Goal: Task Accomplishment & Management: Manage account settings

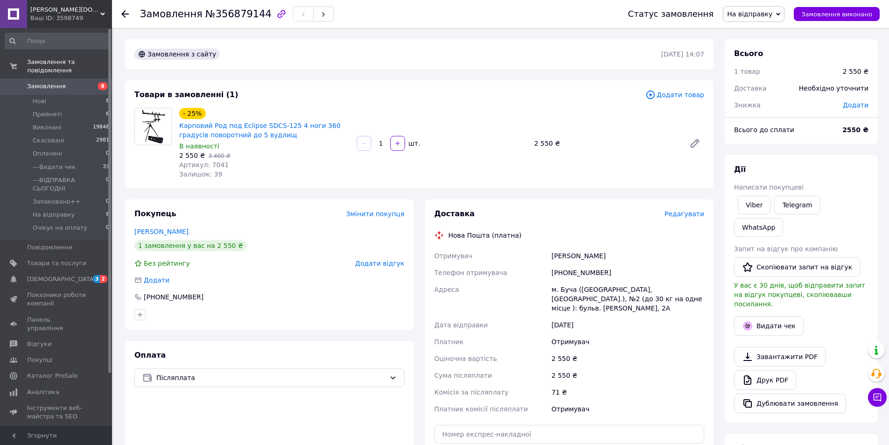
click at [696, 212] on span "Редагувати" at bounding box center [685, 213] width 40 height 7
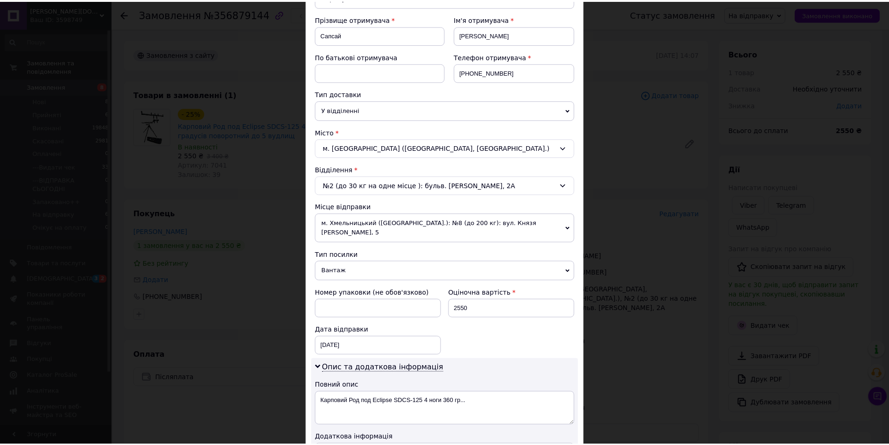
scroll to position [373, 0]
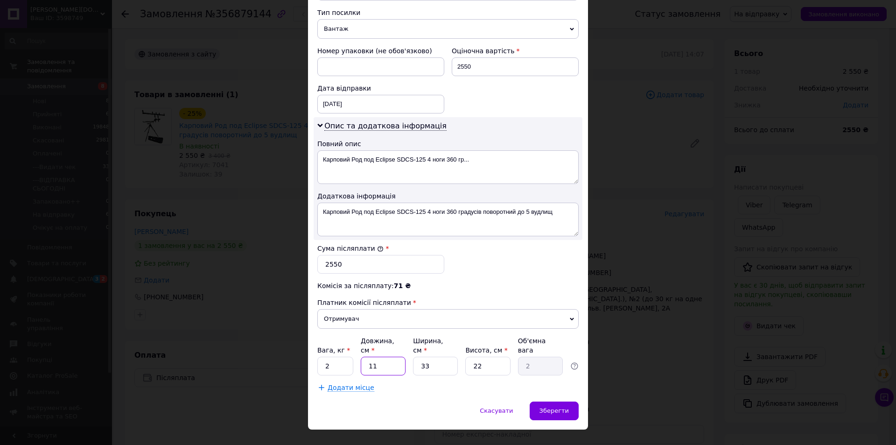
click at [372, 362] on input "11" at bounding box center [383, 366] width 45 height 19
type input "8"
type input "1.45"
type input "85"
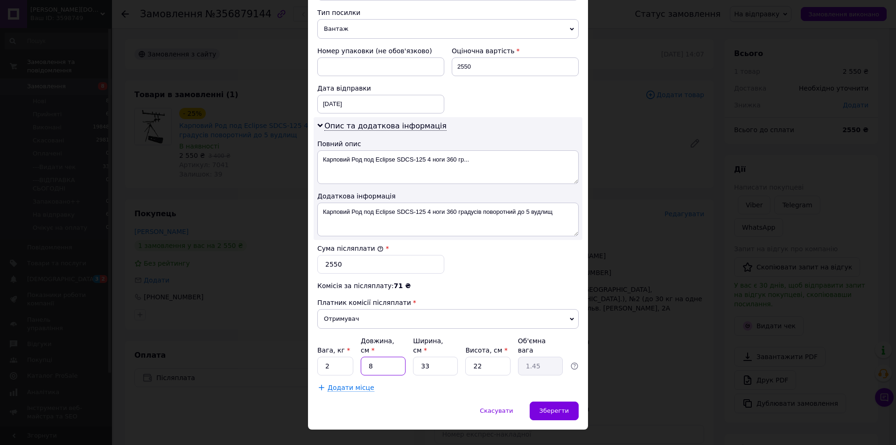
type input "15.43"
type input "85"
type input "2"
type input "0.94"
type input "20"
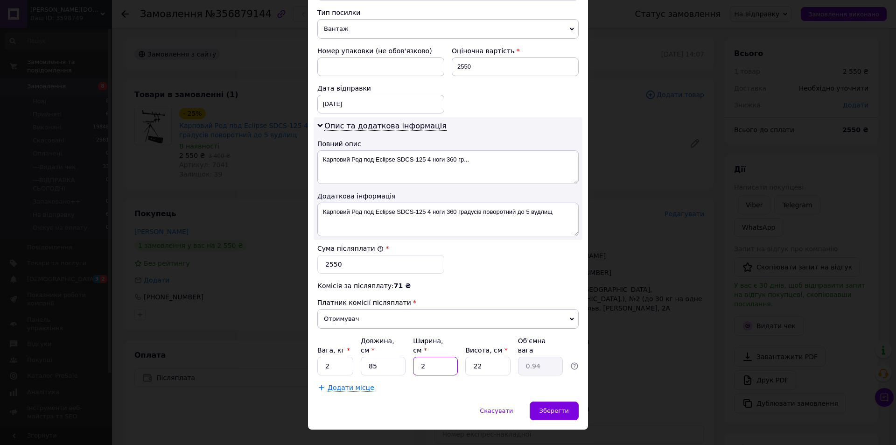
type input "9.35"
type input "20"
type input "1"
type input "0.43"
type input "11"
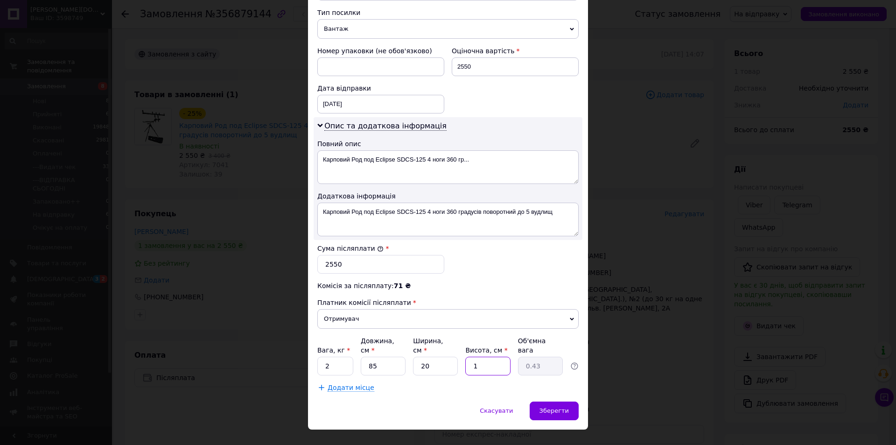
type input "4.68"
type input "115"
type input "48.88"
type input "11"
type input "4.68"
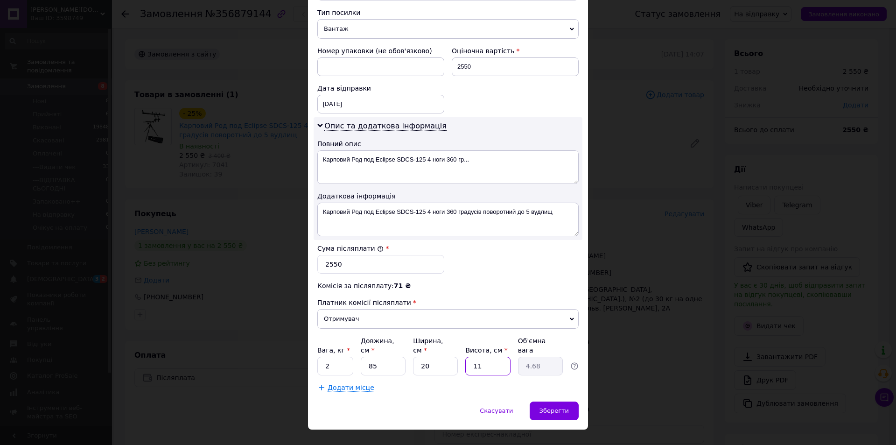
type input "1"
type input "0.43"
type input "15"
type input "6.38"
type input "15"
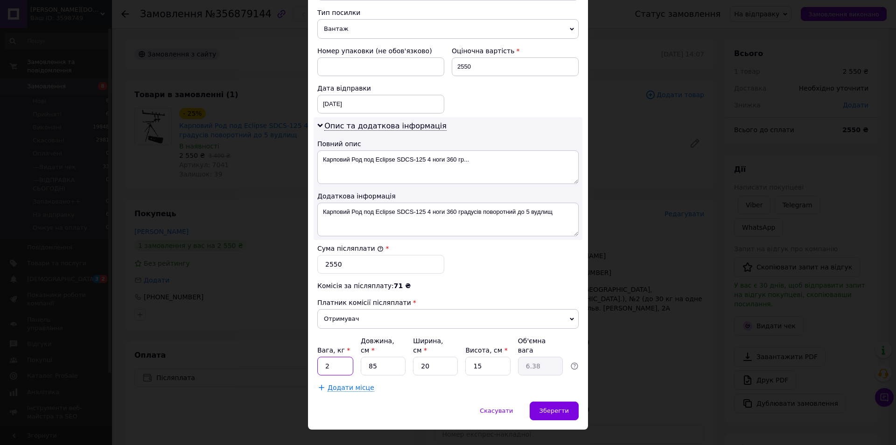
click at [344, 357] on input "2" at bounding box center [335, 366] width 36 height 19
click at [342, 357] on input "2" at bounding box center [335, 366] width 36 height 19
type input "7"
click at [561, 407] on div "Зберегти" at bounding box center [554, 410] width 49 height 19
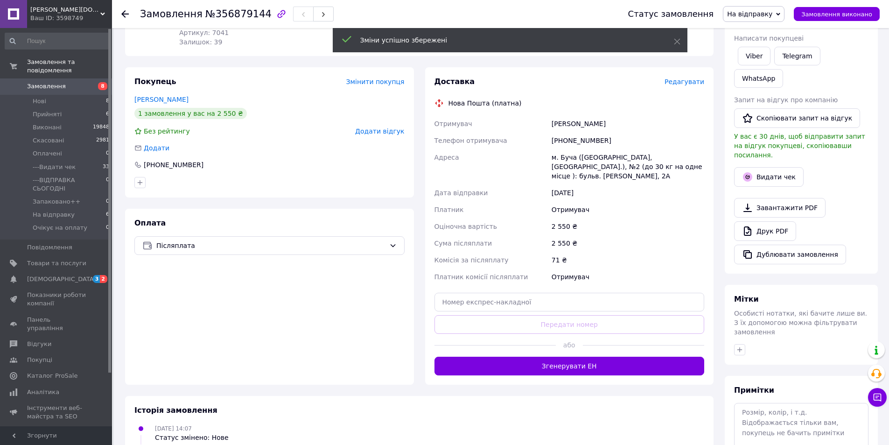
scroll to position [140, 0]
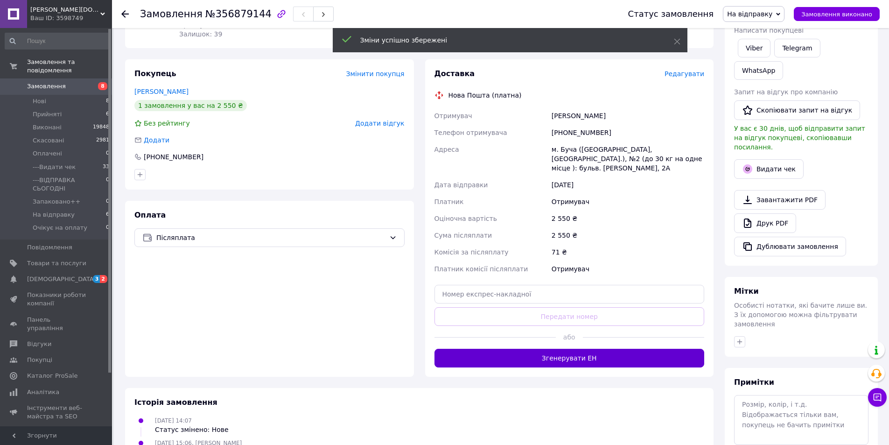
click at [595, 349] on button "Згенерувати ЕН" at bounding box center [570, 358] width 270 height 19
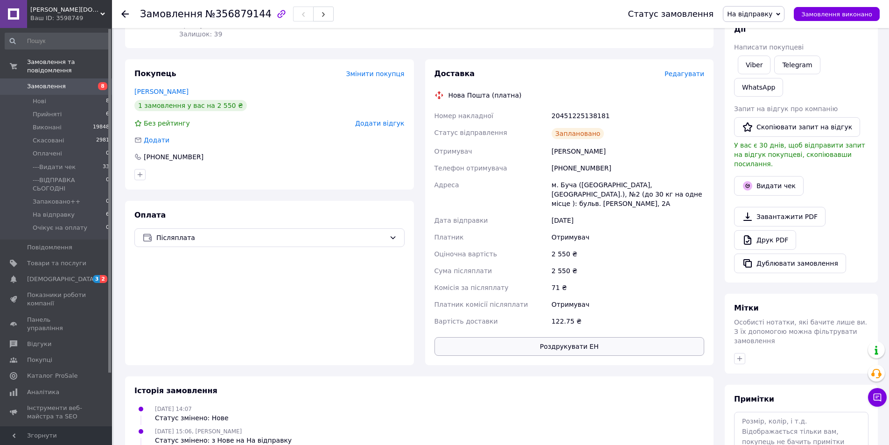
click at [551, 337] on button "Роздрукувати ЕН" at bounding box center [570, 346] width 270 height 19
click at [760, 14] on span "На відправку" at bounding box center [749, 13] width 45 height 7
click at [762, 87] on li "---Видати чек" at bounding box center [767, 89] width 86 height 14
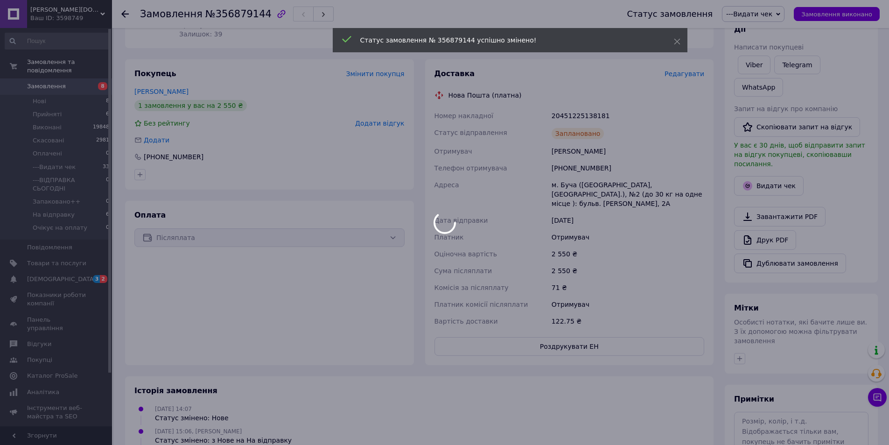
scroll to position [0, 0]
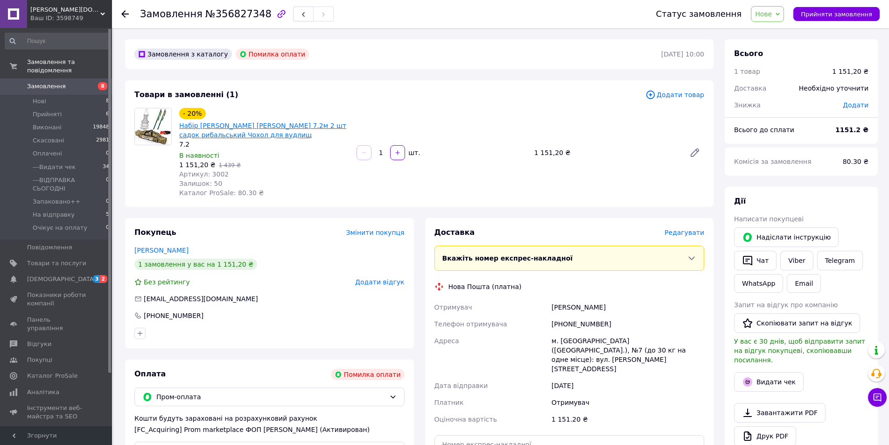
click at [233, 122] on link "Набір Lider Махова вудка Джокер Marline 7.2м 2 шт садок рибальський Чохол для в…" at bounding box center [262, 130] width 167 height 17
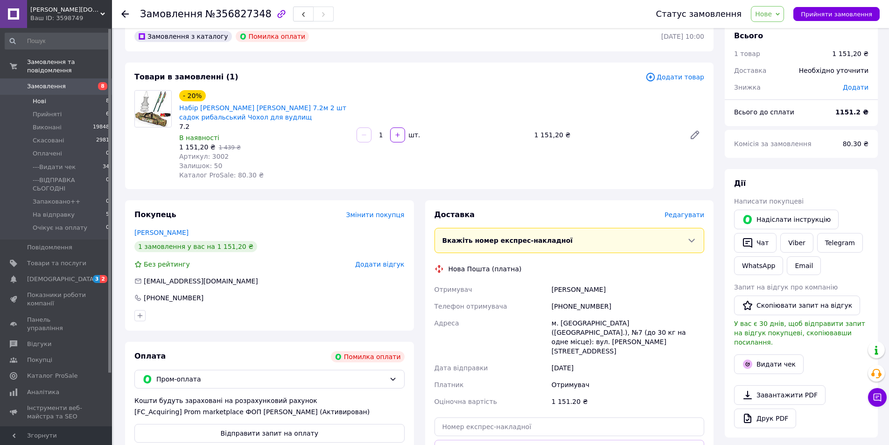
scroll to position [47, 0]
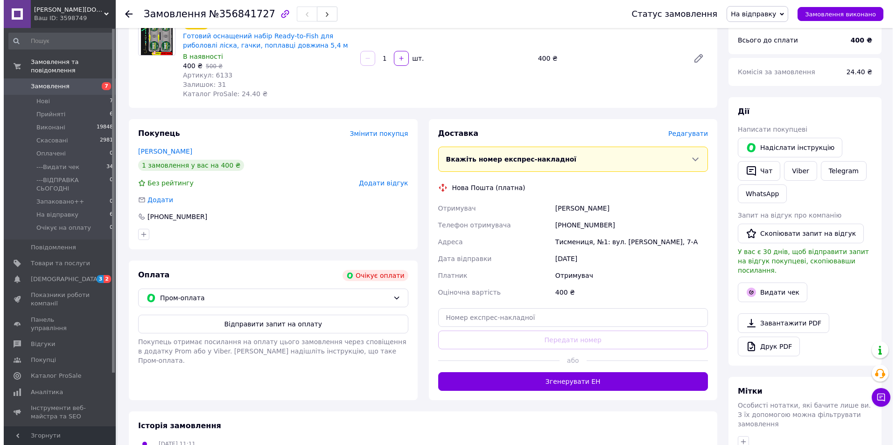
scroll to position [93, 0]
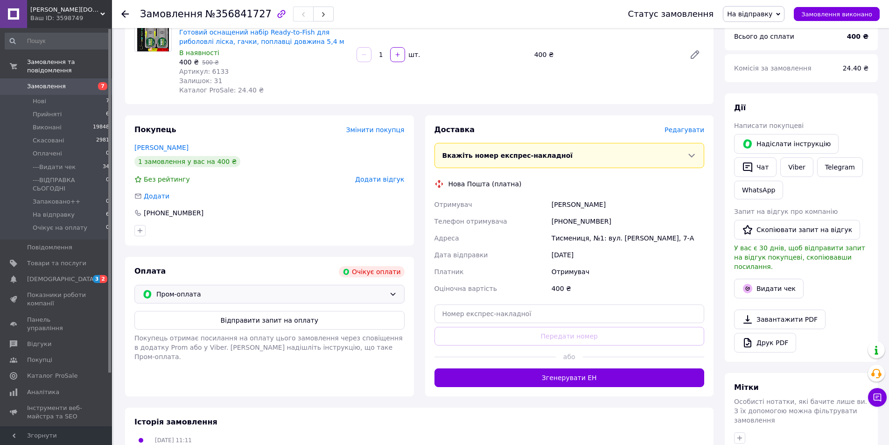
click at [256, 294] on span "Пром-оплата" at bounding box center [270, 294] width 229 height 10
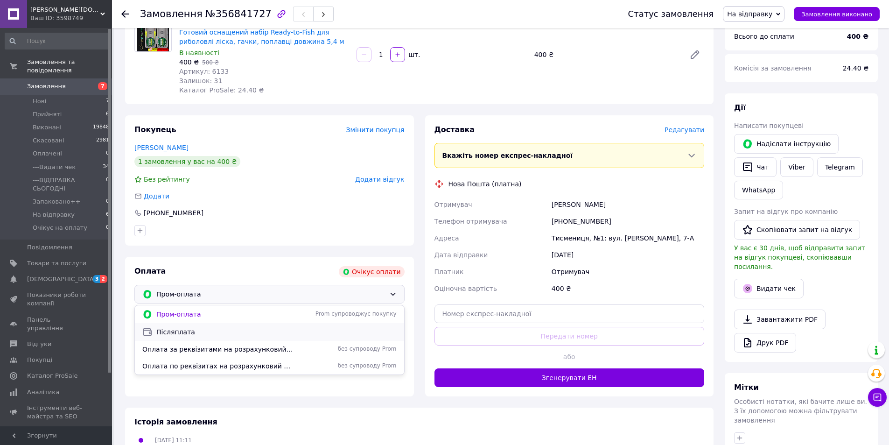
click at [189, 338] on div "Післяплата" at bounding box center [269, 332] width 269 height 18
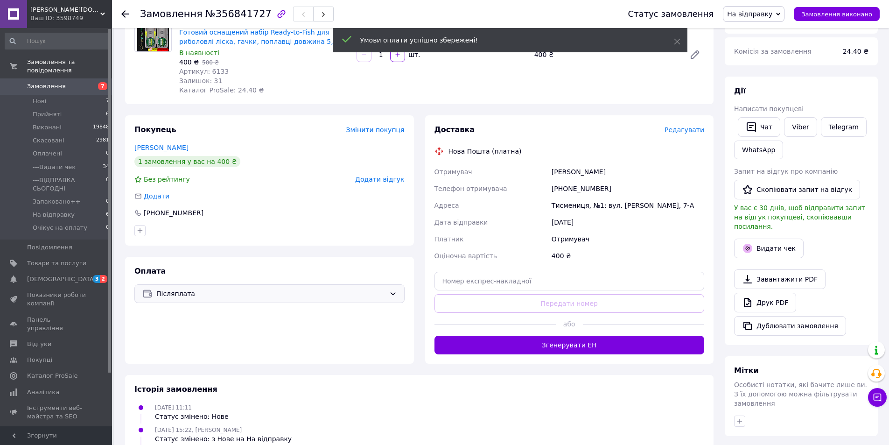
click at [687, 129] on span "Редагувати" at bounding box center [685, 129] width 40 height 7
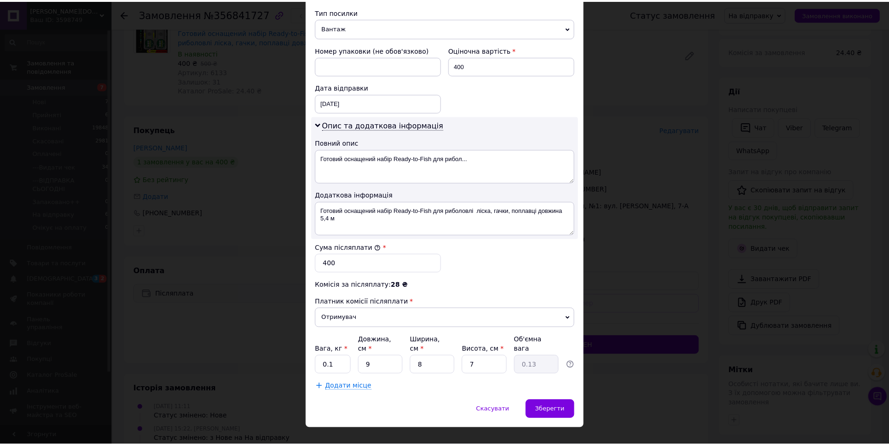
scroll to position [381, 0]
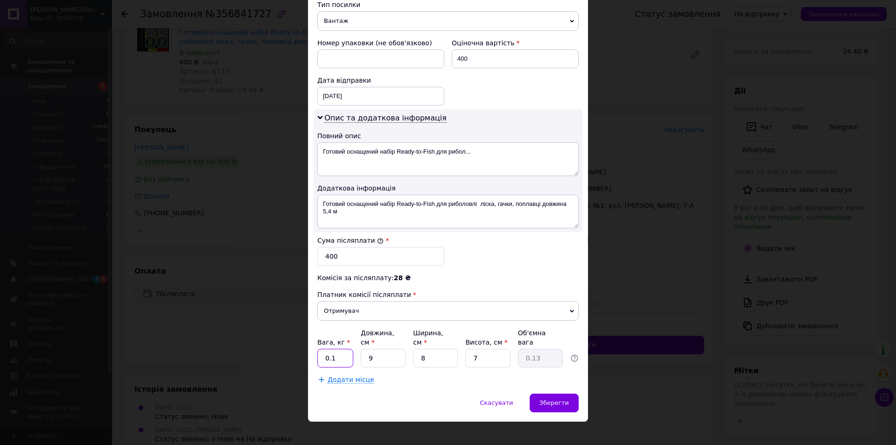
click at [343, 350] on input "0.1" at bounding box center [335, 358] width 36 height 19
type input "1"
type input "0.1"
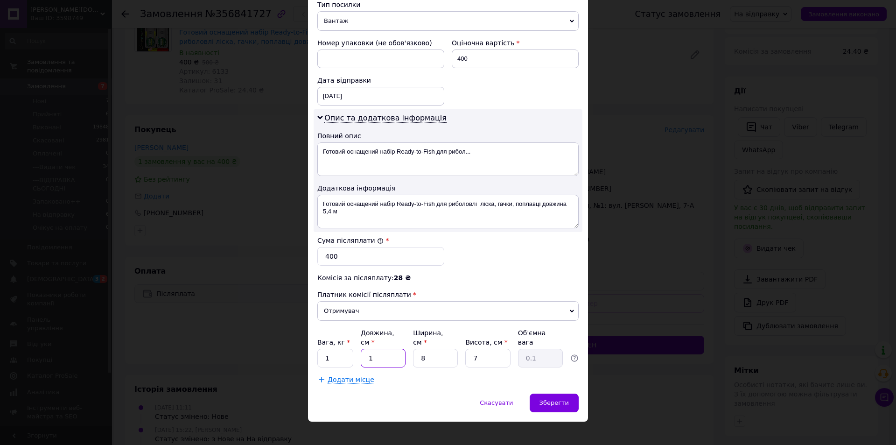
type input "10"
type input "0.14"
type input "10"
type input "1"
type input "0.1"
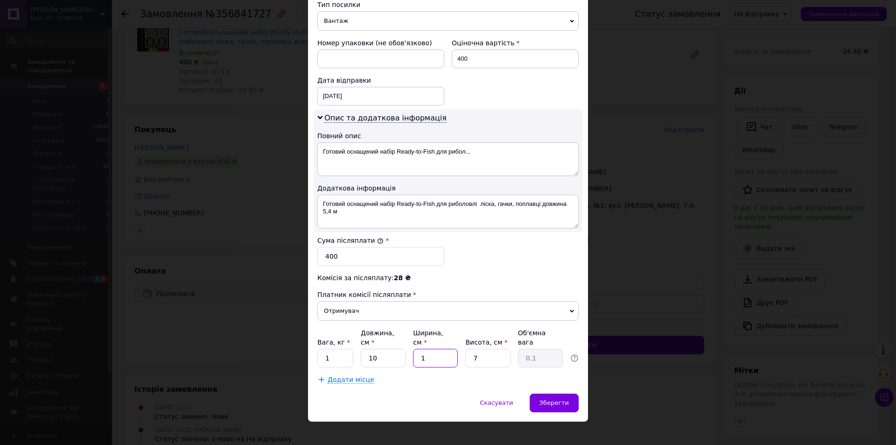
type input "10"
type input "0.18"
type input "10"
type input "5"
type input "0.13"
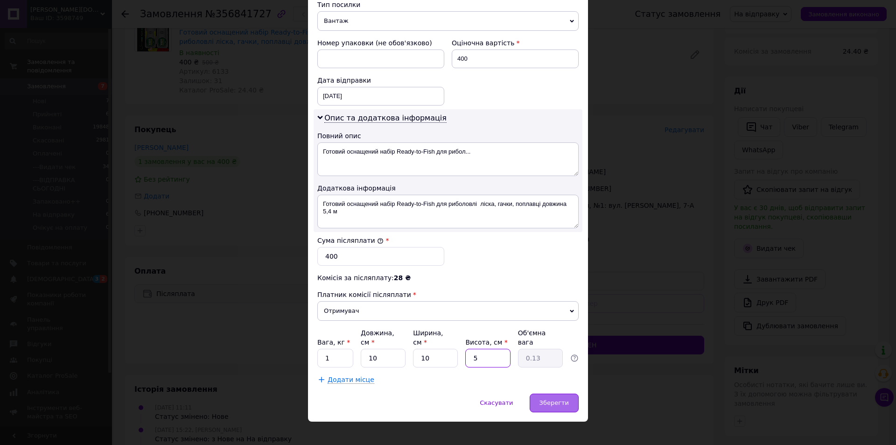
type input "5"
click at [548, 394] on div "Зберегти" at bounding box center [554, 403] width 49 height 19
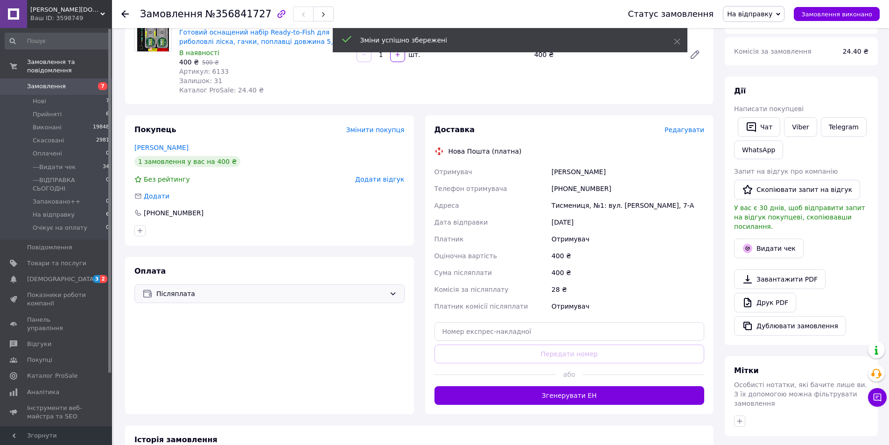
drag, startPoint x: 559, startPoint y: 394, endPoint x: 568, endPoint y: 389, distance: 9.8
click at [565, 391] on button "Згенерувати ЕН" at bounding box center [570, 395] width 270 height 19
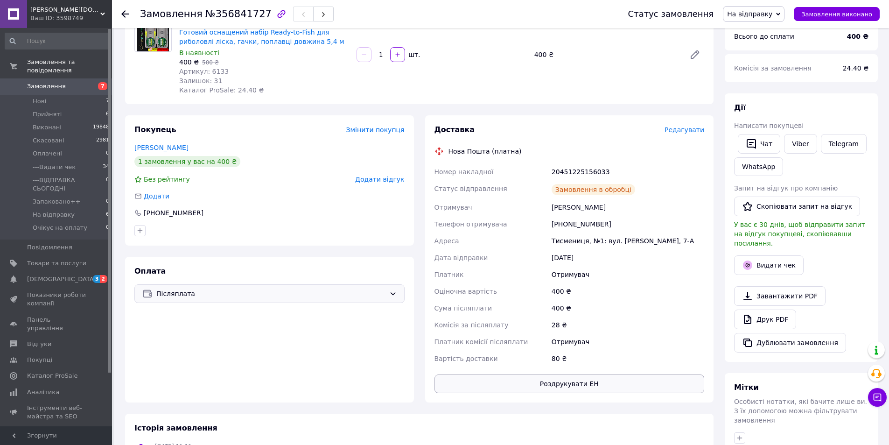
click at [538, 386] on button "Роздрукувати ЕН" at bounding box center [570, 383] width 270 height 19
click at [749, 13] on span "На відправку" at bounding box center [749, 13] width 45 height 7
click at [765, 82] on li "---Видати чек" at bounding box center [767, 89] width 86 height 14
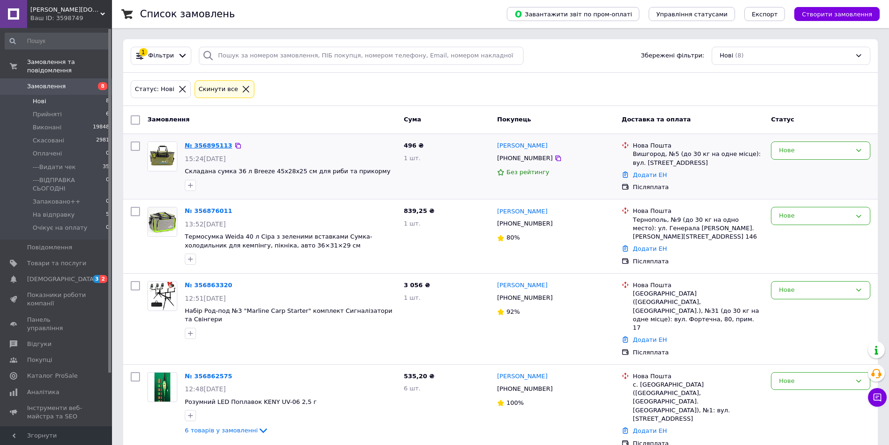
drag, startPoint x: 218, startPoint y: 136, endPoint x: 204, endPoint y: 142, distance: 14.7
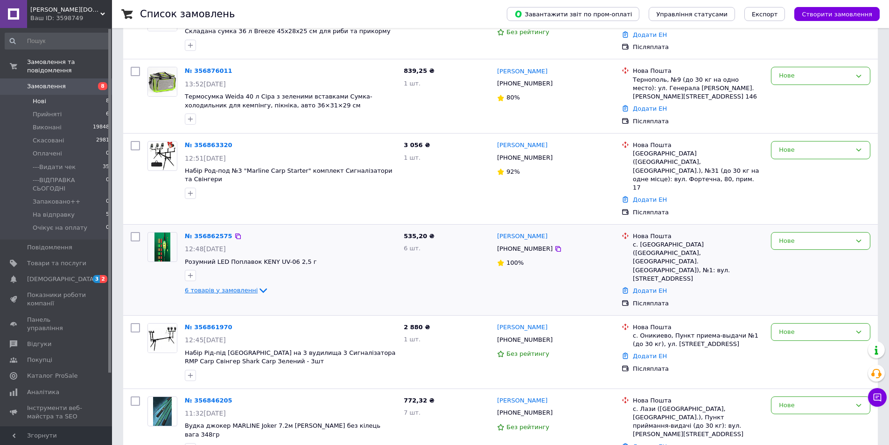
click at [239, 287] on span "6 товарів у замовленні" at bounding box center [221, 290] width 73 height 7
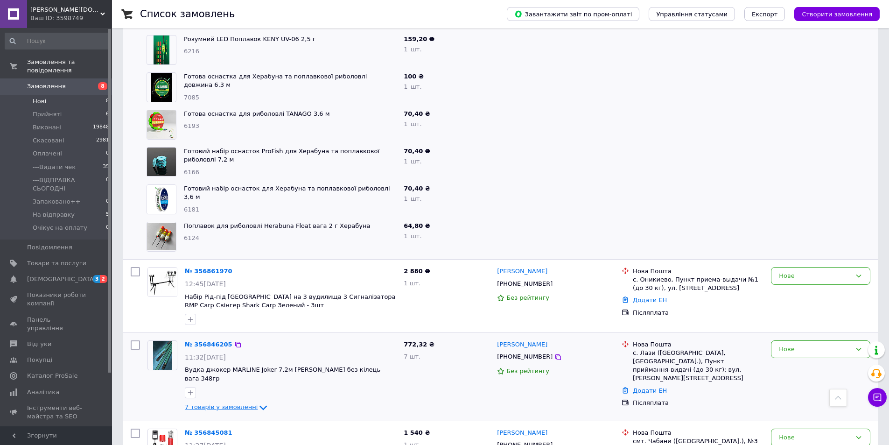
scroll to position [530, 0]
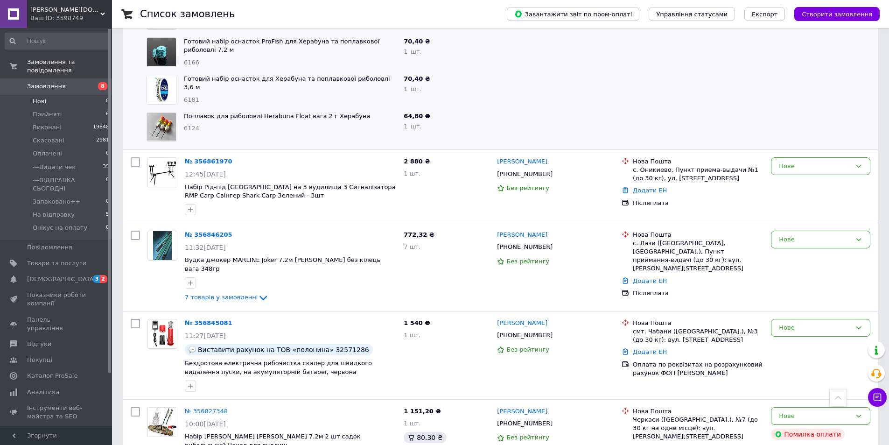
click at [207, 26] on div "Список замовлень" at bounding box center [314, 14] width 348 height 28
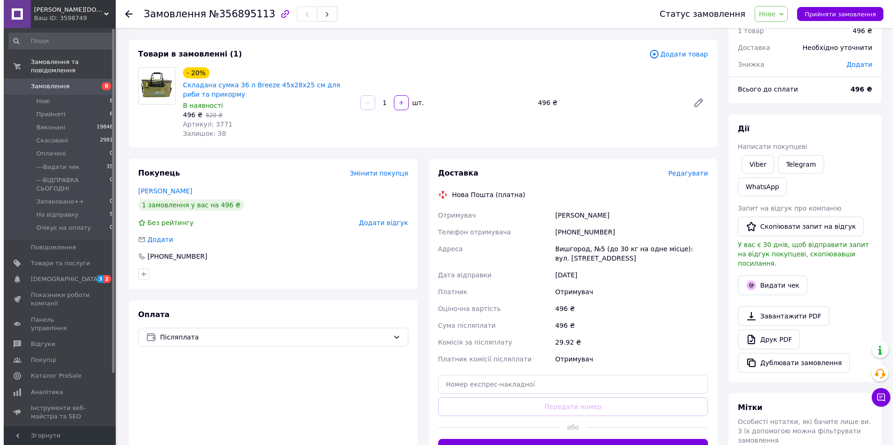
scroll to position [93, 0]
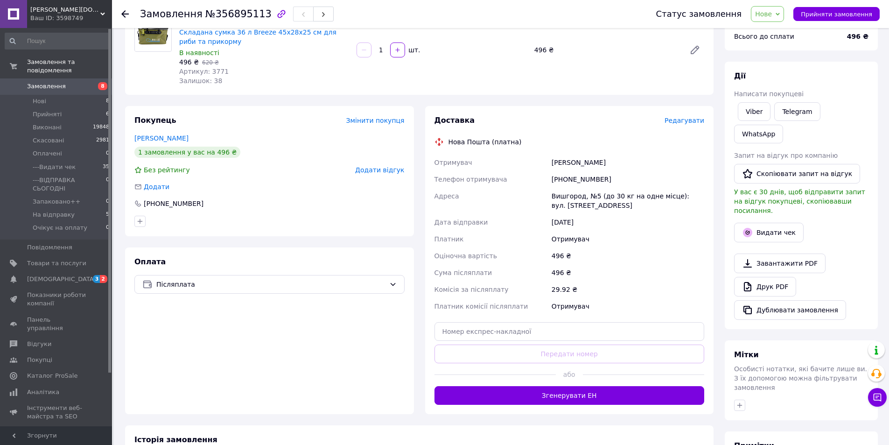
click at [689, 121] on span "Редагувати" at bounding box center [685, 120] width 40 height 7
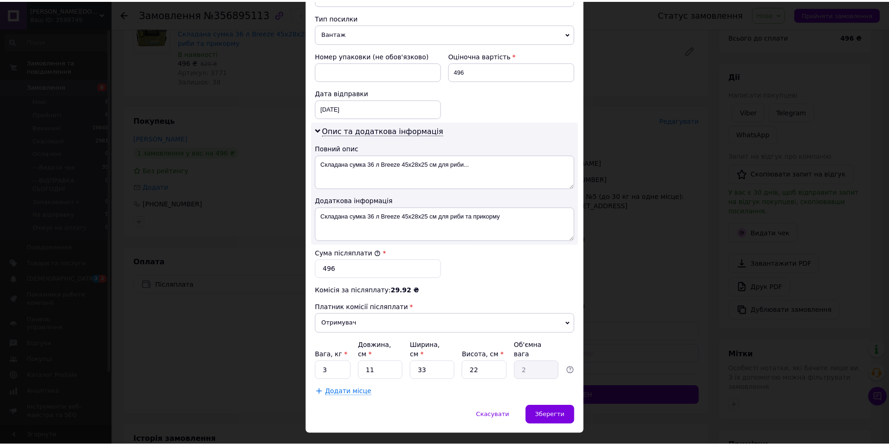
scroll to position [373, 0]
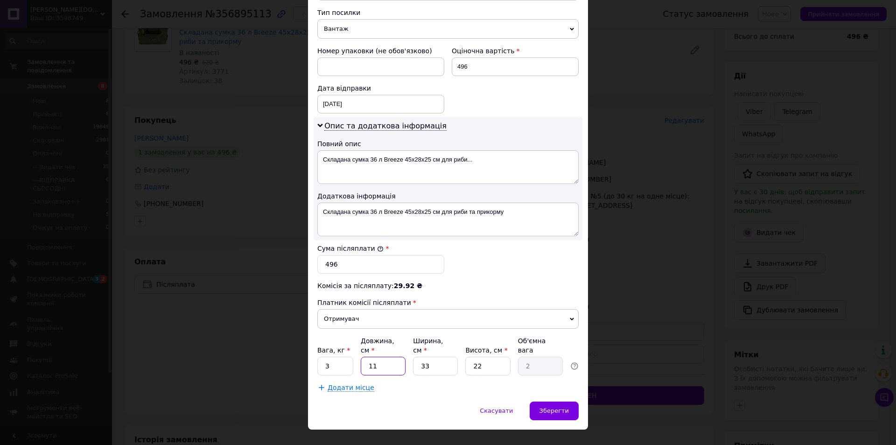
click at [384, 359] on input "11" at bounding box center [383, 366] width 45 height 19
type input "4"
type input "0.73"
type input "40"
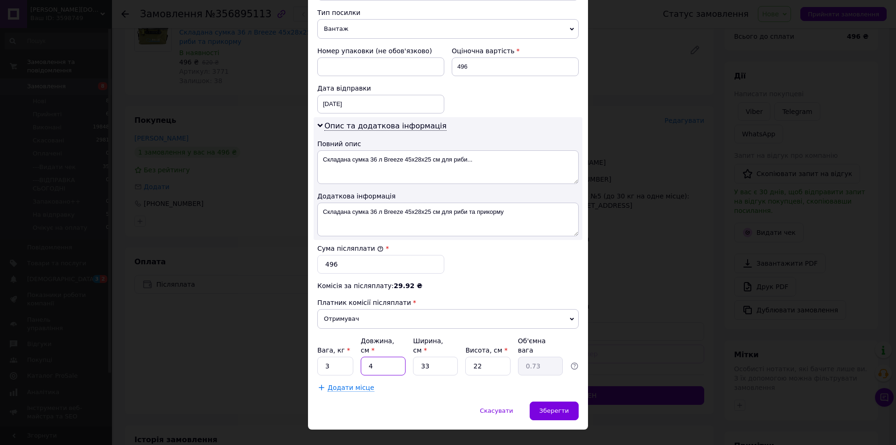
type input "7.26"
type input "40"
type input "3"
type input "0.66"
type input "30"
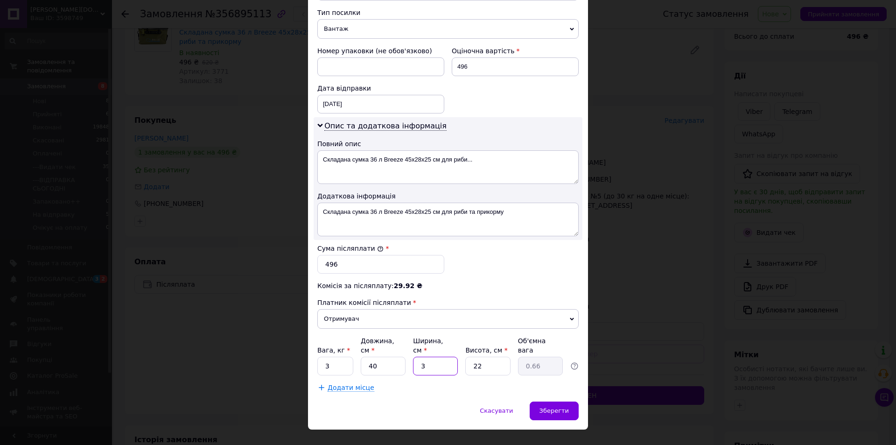
type input "6.6"
type input "30"
type input "5"
type input "1.5"
type input "5"
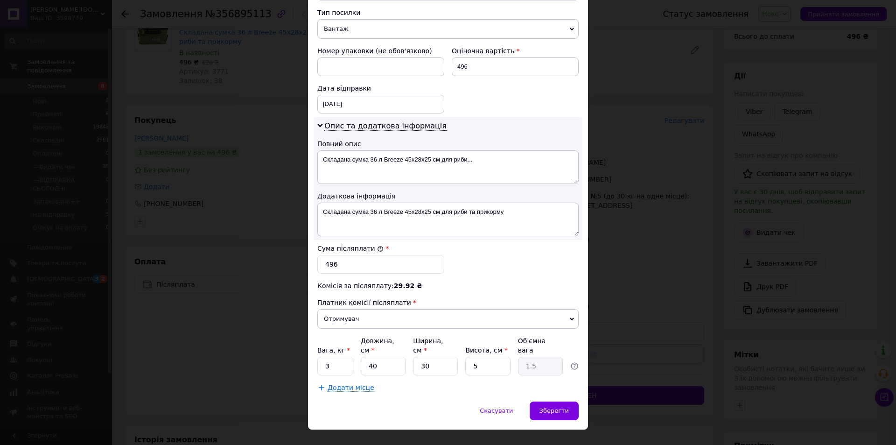
click at [314, 361] on div "Спосіб доставки Нова Пошта (платна) Платник Отримувач Відправник Прізвище отрим…" at bounding box center [448, 45] width 280 height 714
click at [323, 360] on input "3" at bounding box center [335, 366] width 36 height 19
type input "4"
click at [551, 401] on div "Зберегти" at bounding box center [554, 410] width 49 height 19
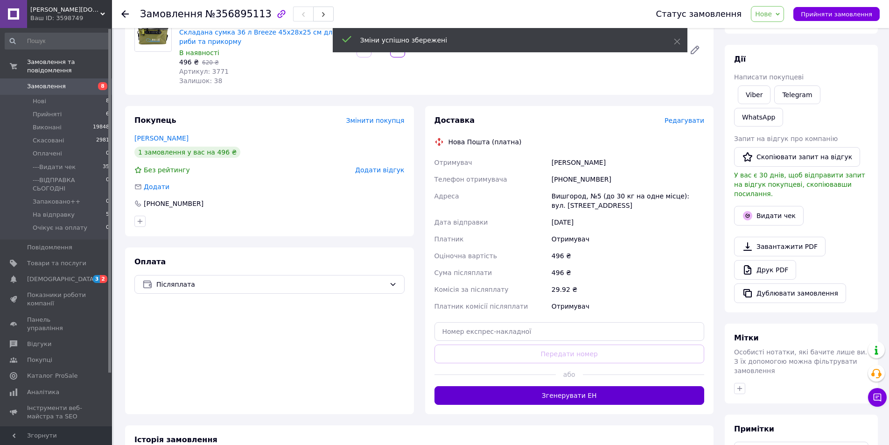
click at [582, 396] on button "Згенерувати ЕН" at bounding box center [570, 395] width 270 height 19
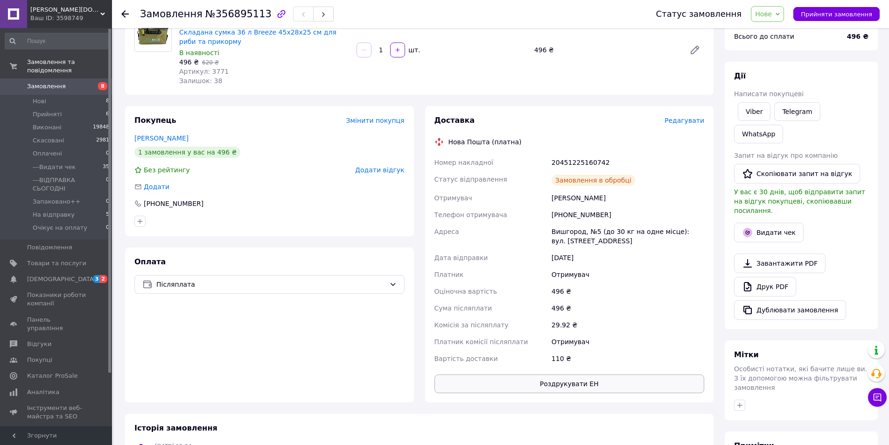
click at [577, 388] on button "Роздрукувати ЕН" at bounding box center [570, 383] width 270 height 19
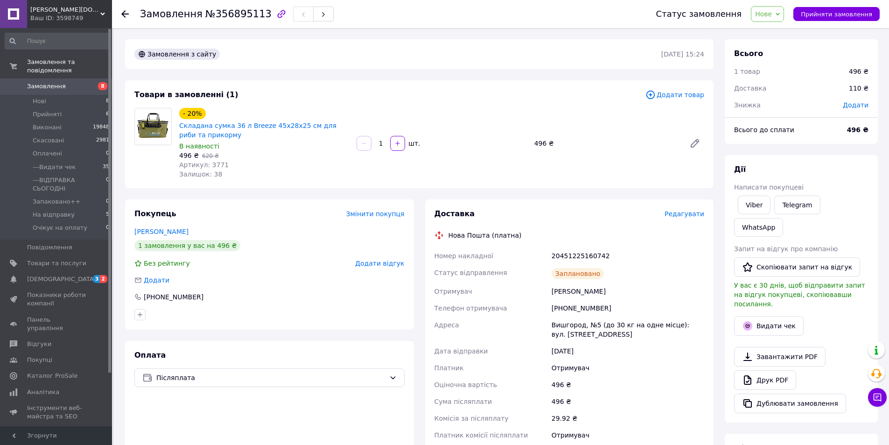
click at [772, 15] on span "Нове" at bounding box center [763, 13] width 17 height 7
click at [795, 91] on li "---Видати чек" at bounding box center [795, 89] width 86 height 14
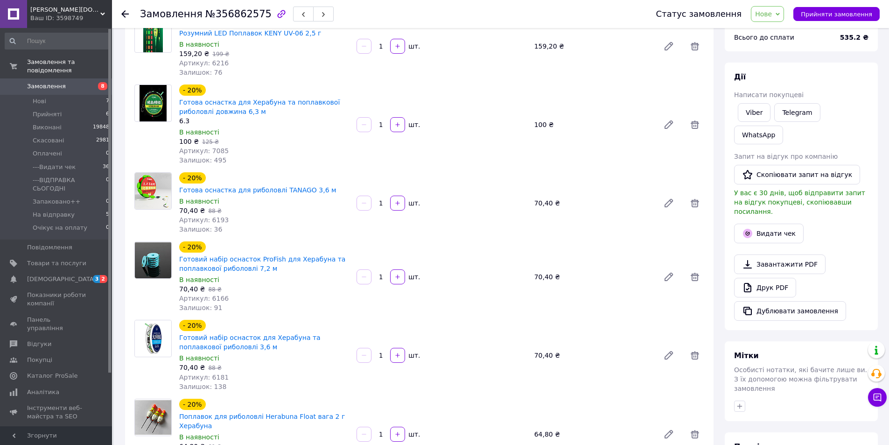
scroll to position [47, 0]
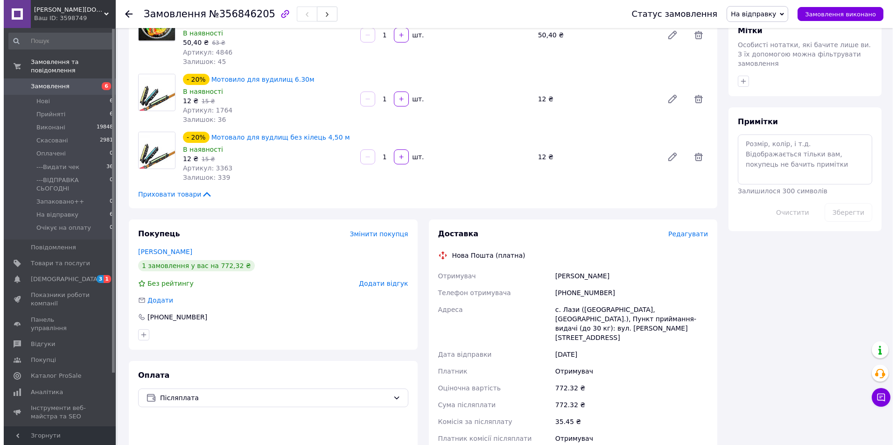
scroll to position [513, 0]
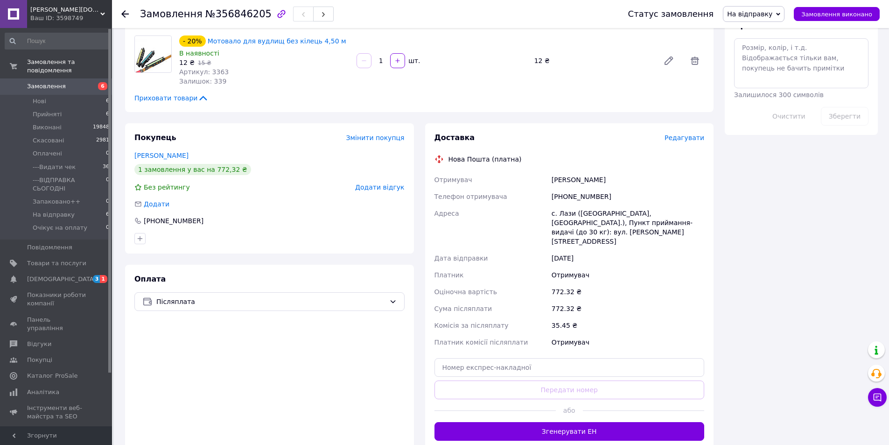
click at [698, 134] on span "Редагувати" at bounding box center [685, 137] width 40 height 7
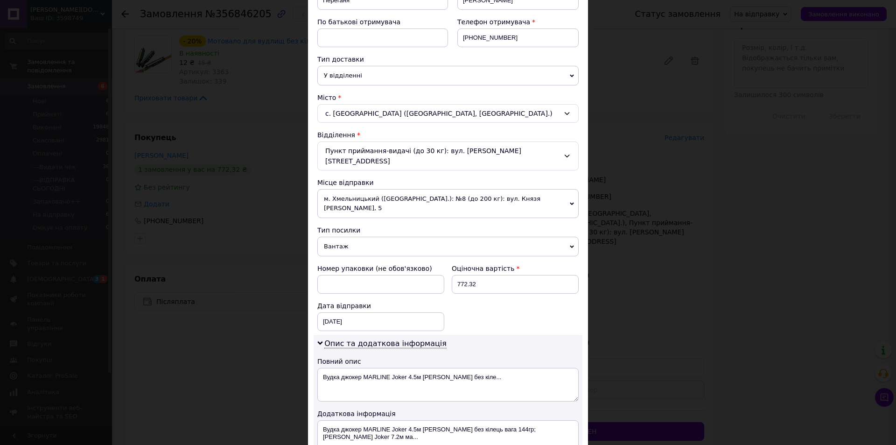
scroll to position [373, 0]
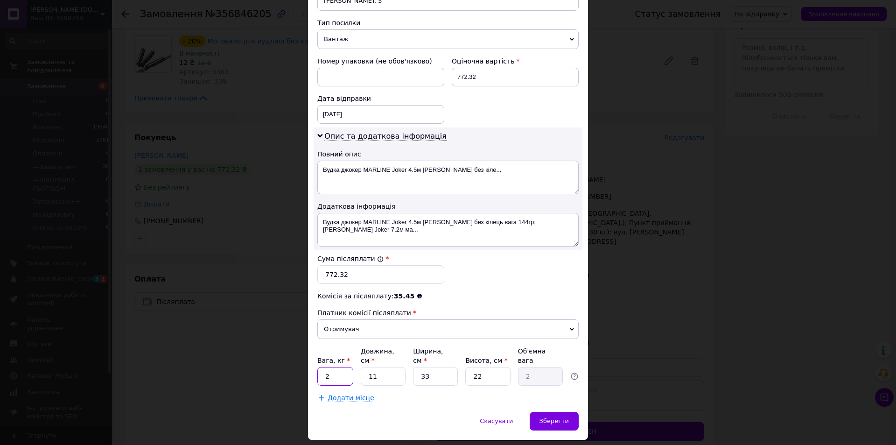
click at [328, 367] on input "2" at bounding box center [335, 376] width 36 height 19
click at [366, 367] on input "11" at bounding box center [383, 376] width 45 height 19
click at [367, 367] on input "11" at bounding box center [383, 376] width 45 height 19
type input "6"
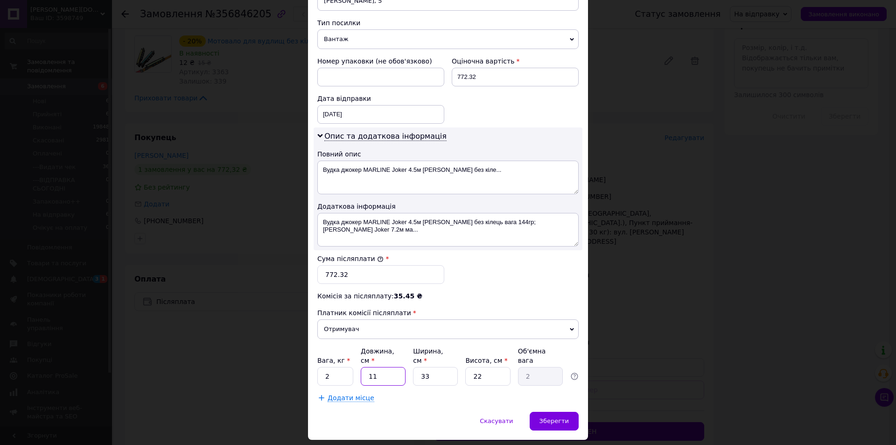
type input "1.09"
type input "60"
type input "10.89"
type input "60"
type input "1"
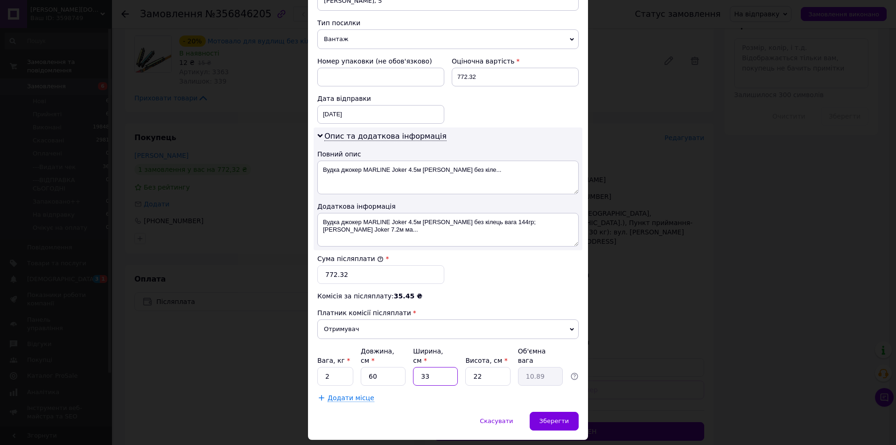
type input "0.33"
type input "10"
type input "3.3"
type input "10"
type input "8"
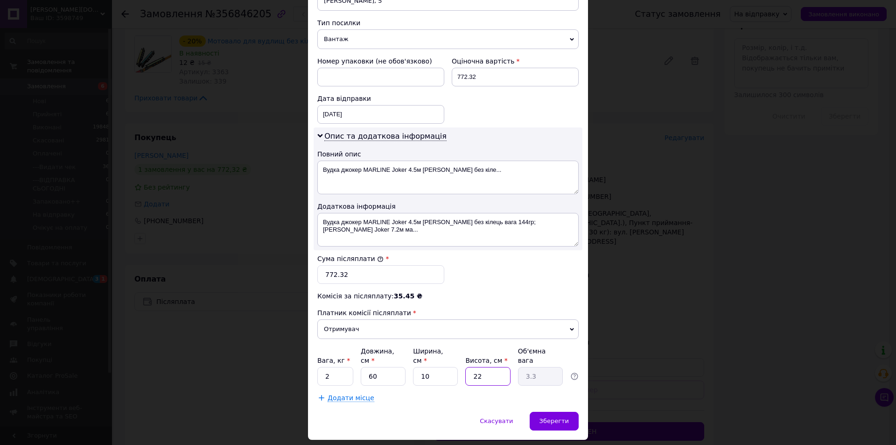
type input "1.2"
type input "8"
click at [557, 417] on span "Зберегти" at bounding box center [554, 420] width 29 height 7
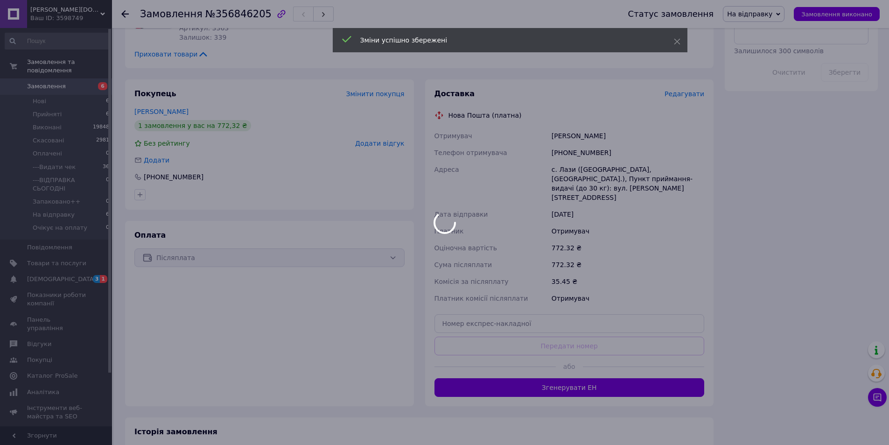
scroll to position [589, 0]
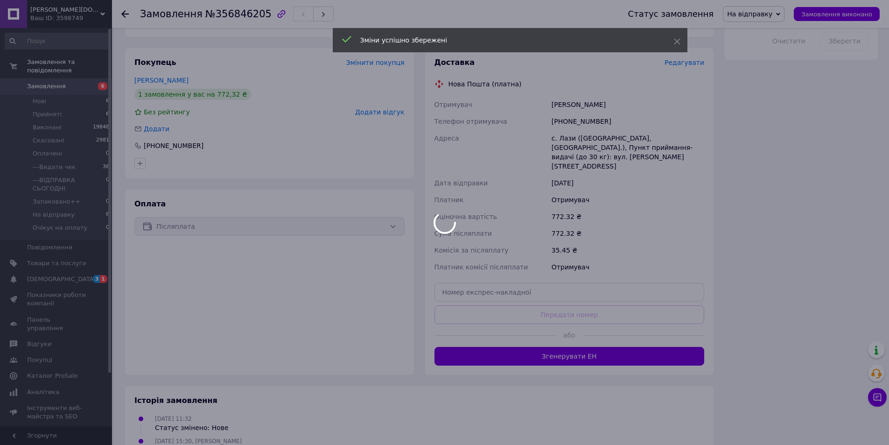
click at [563, 328] on div at bounding box center [444, 222] width 889 height 445
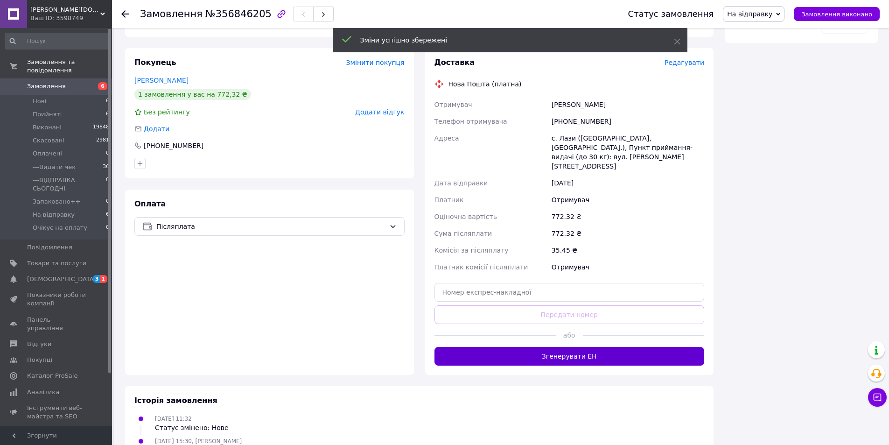
click at [571, 347] on button "Згенерувати ЕН" at bounding box center [570, 356] width 270 height 19
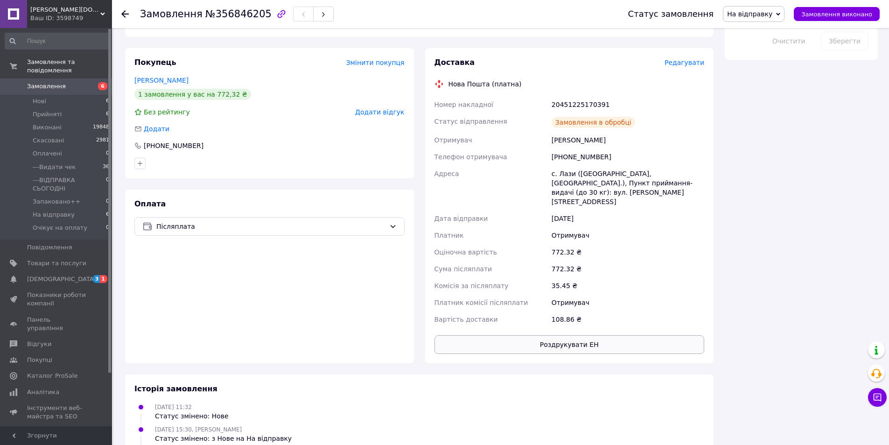
click at [569, 335] on button "Роздрукувати ЕН" at bounding box center [570, 344] width 270 height 19
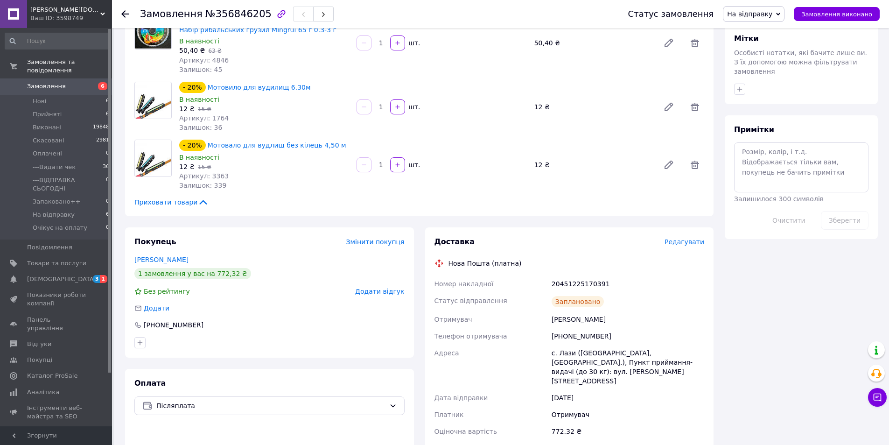
scroll to position [262, 0]
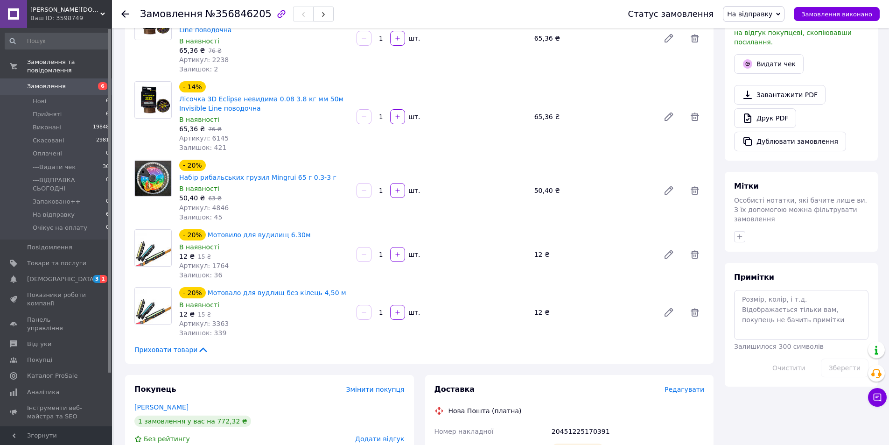
click at [761, 21] on span "На відправку" at bounding box center [754, 14] width 62 height 16
click at [767, 92] on li "---Видати чек" at bounding box center [767, 89] width 86 height 14
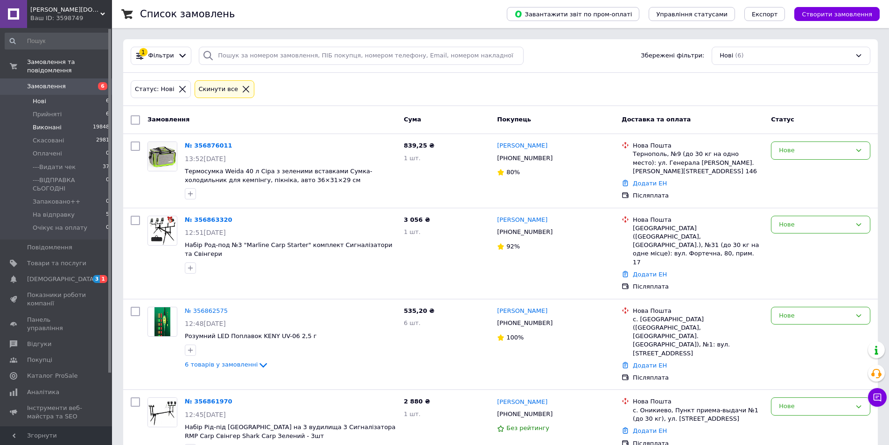
click at [55, 123] on span "Виконані" at bounding box center [47, 127] width 29 height 8
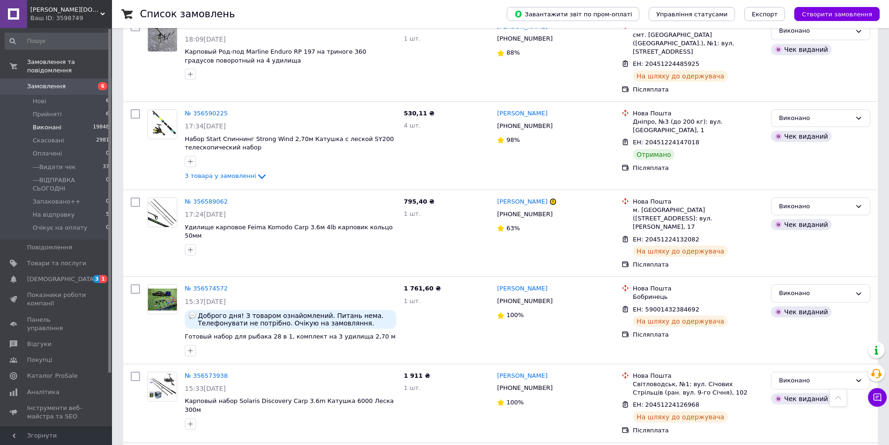
scroll to position [2194, 0]
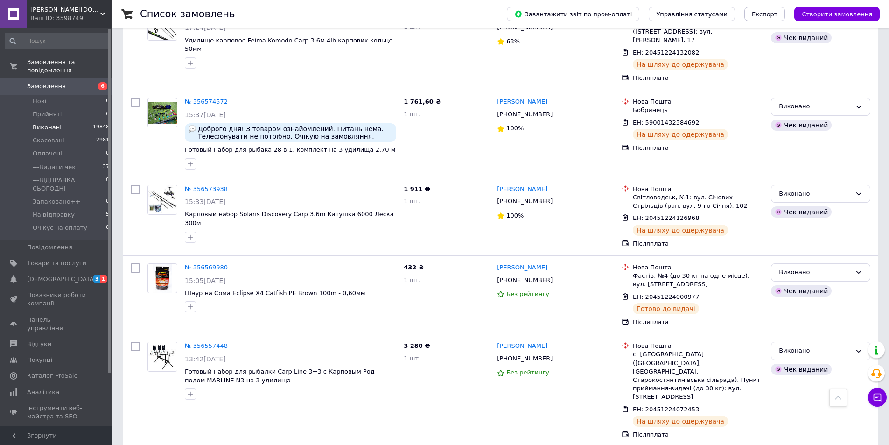
click at [70, 40] on input at bounding box center [57, 41] width 105 height 17
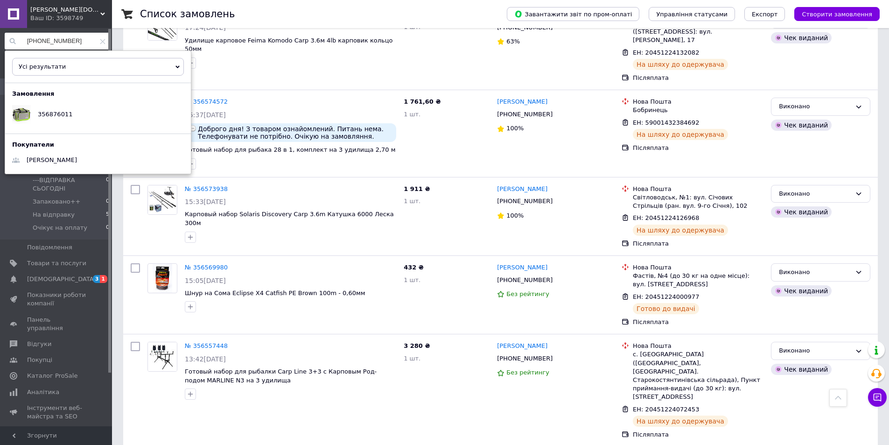
type input "+380502637201"
click at [100, 42] on icon at bounding box center [103, 42] width 6 height 6
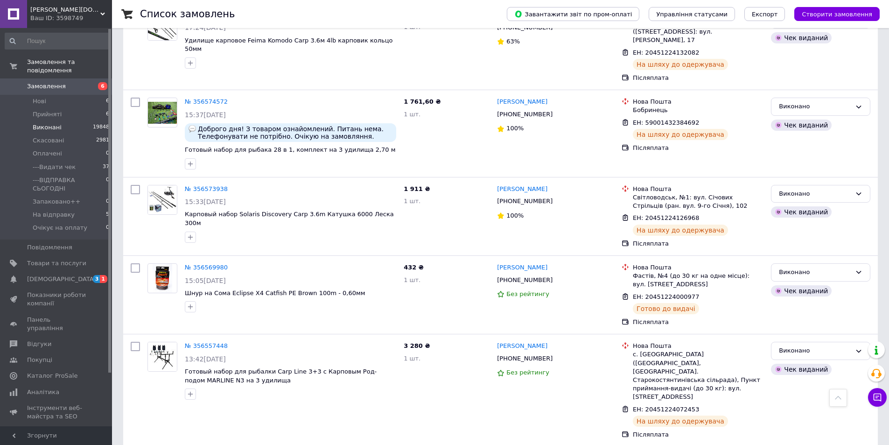
click at [155, 18] on h1 "Список замовлень" at bounding box center [187, 13] width 95 height 11
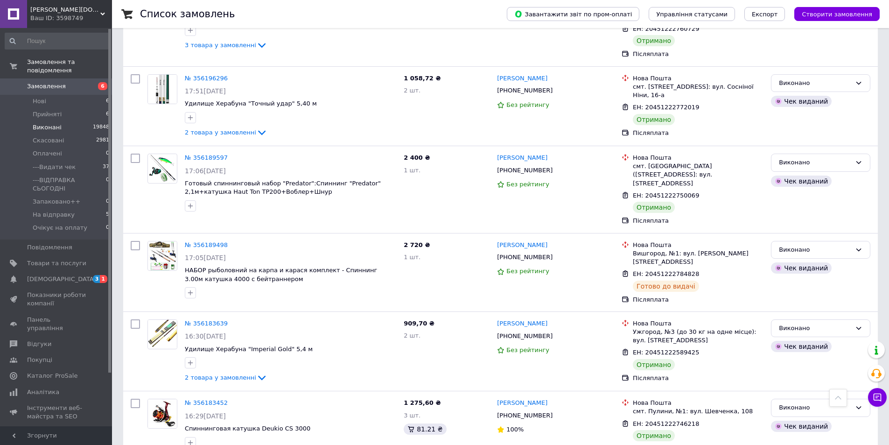
scroll to position [7699, 0]
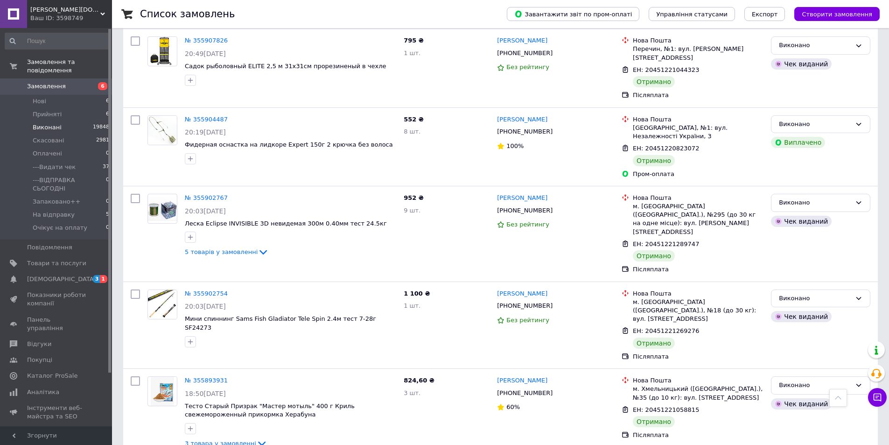
scroll to position [6628, 0]
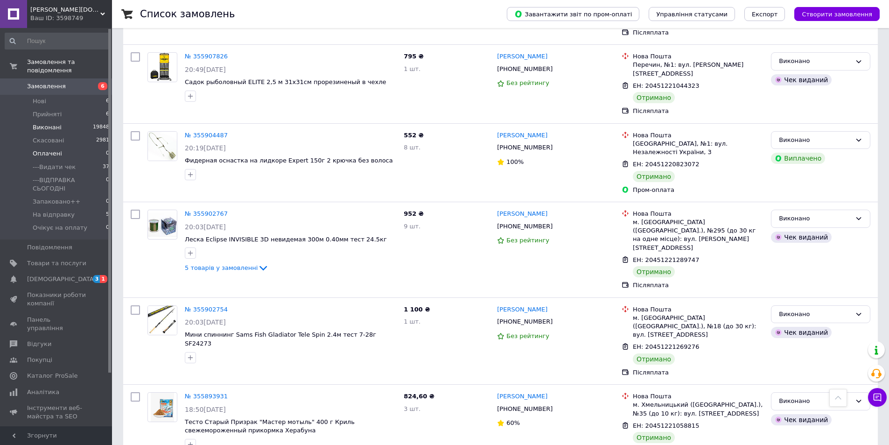
click at [55, 149] on span "Оплачені" at bounding box center [47, 153] width 29 height 8
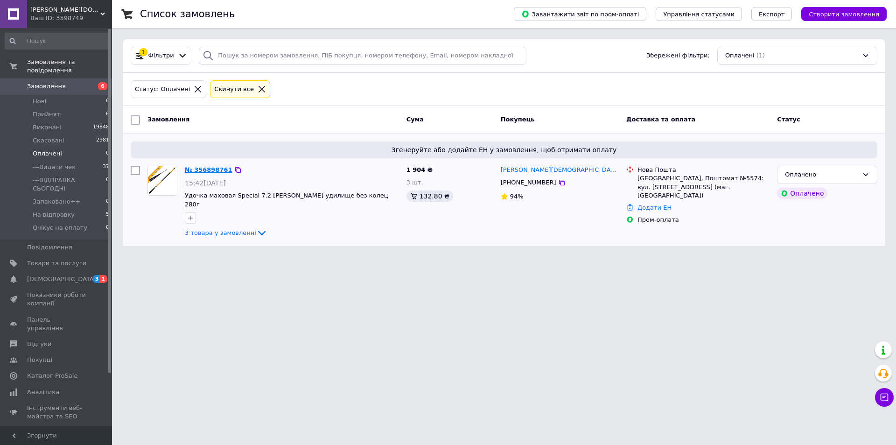
drag, startPoint x: 214, startPoint y: 163, endPoint x: 203, endPoint y: 169, distance: 13.2
click at [48, 110] on span "Прийняті" at bounding box center [47, 114] width 29 height 8
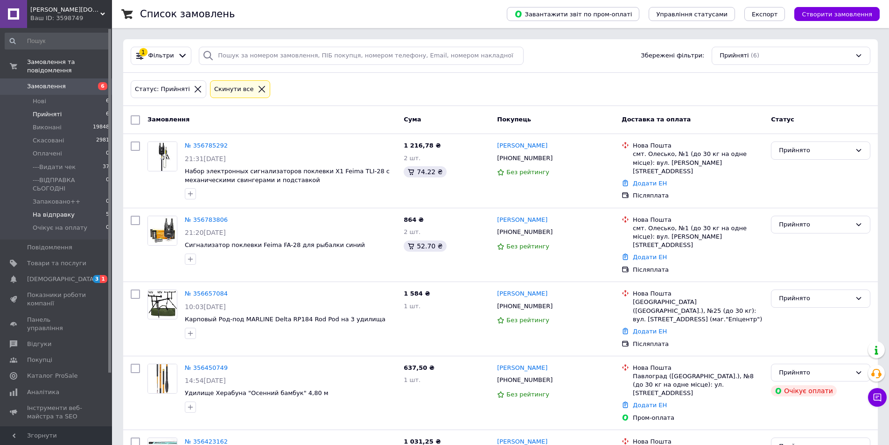
click at [50, 211] on span "На відправку" at bounding box center [54, 215] width 42 height 8
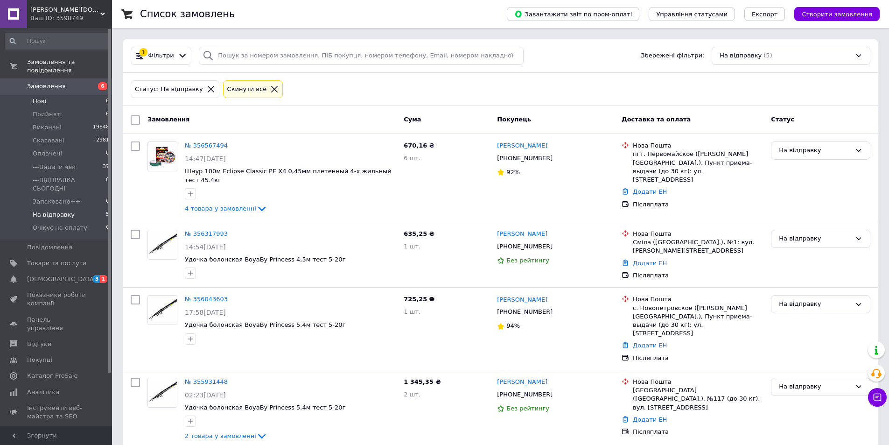
click at [36, 97] on span "Нові" at bounding box center [40, 101] width 14 height 8
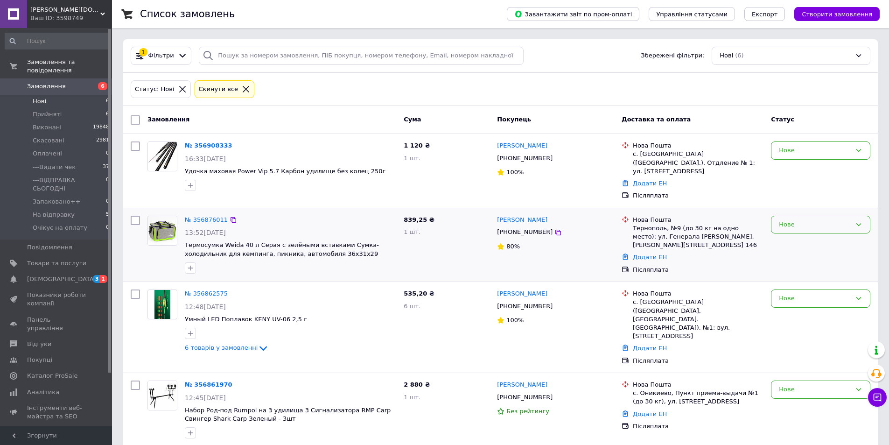
click at [812, 220] on div "Нове" at bounding box center [815, 225] width 72 height 10
click at [803, 272] on li "Скасовано" at bounding box center [821, 277] width 98 height 17
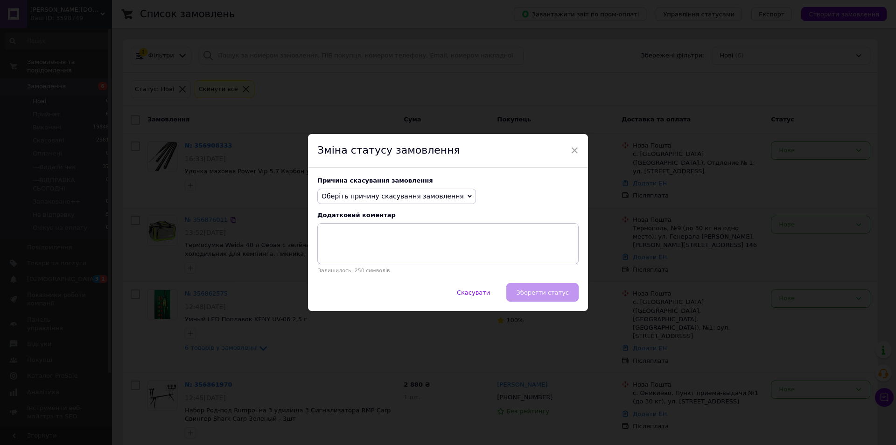
click at [395, 195] on span "Оберіть причину скасування замовлення" at bounding box center [393, 195] width 142 height 7
click at [338, 281] on li "Не вдається додзвонитися" at bounding box center [397, 280] width 158 height 13
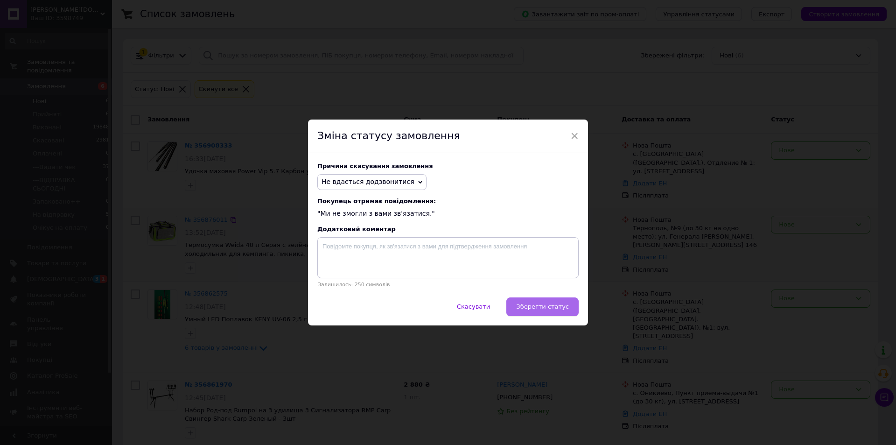
click at [563, 306] on span "Зберегти статус" at bounding box center [542, 306] width 53 height 7
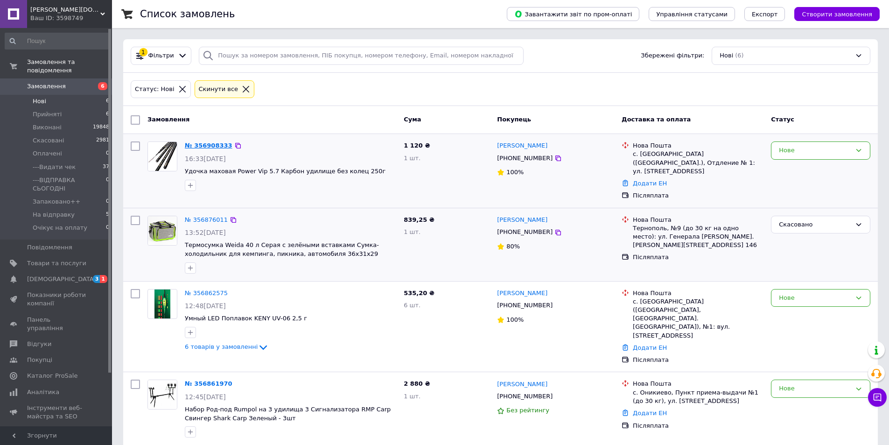
drag, startPoint x: 212, startPoint y: 141, endPoint x: 204, endPoint y: 148, distance: 10.2
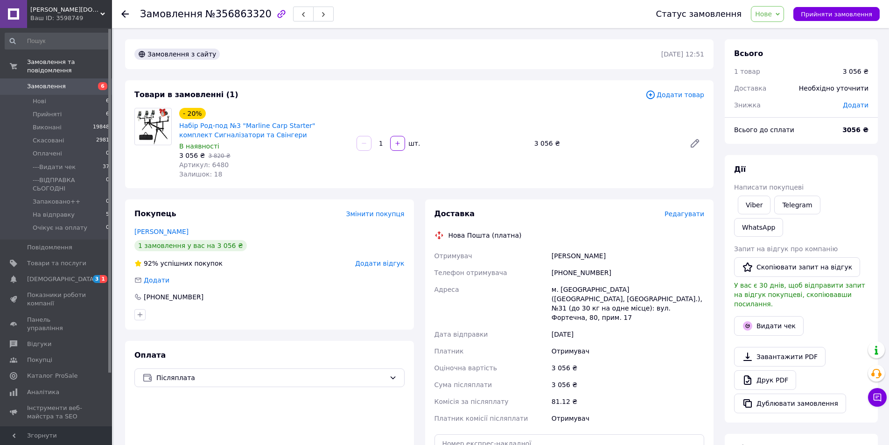
click at [690, 216] on span "Редагувати" at bounding box center [685, 213] width 40 height 7
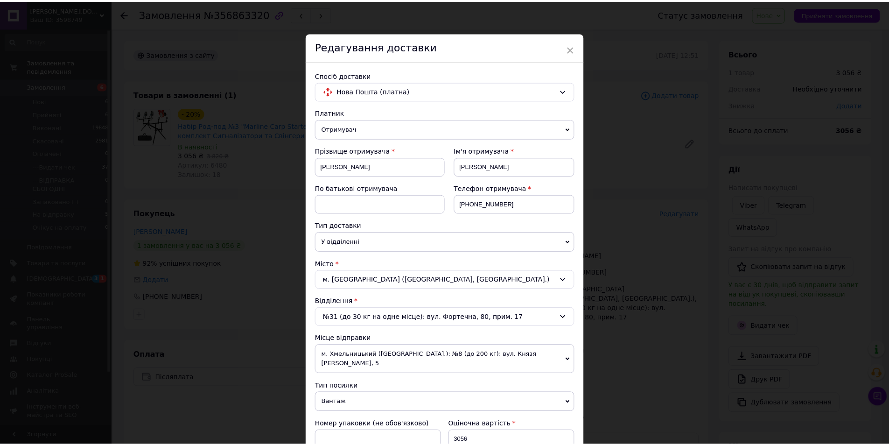
scroll to position [373, 0]
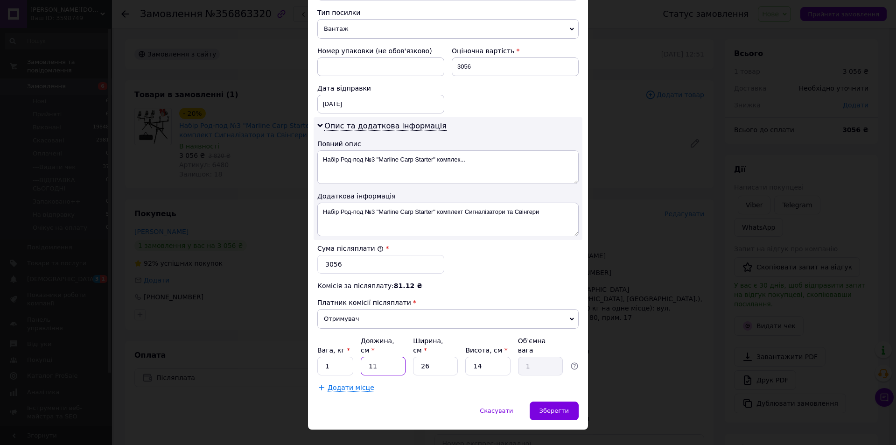
click at [372, 357] on input "11" at bounding box center [383, 366] width 45 height 19
type input "1"
type input "0.1"
type input "10"
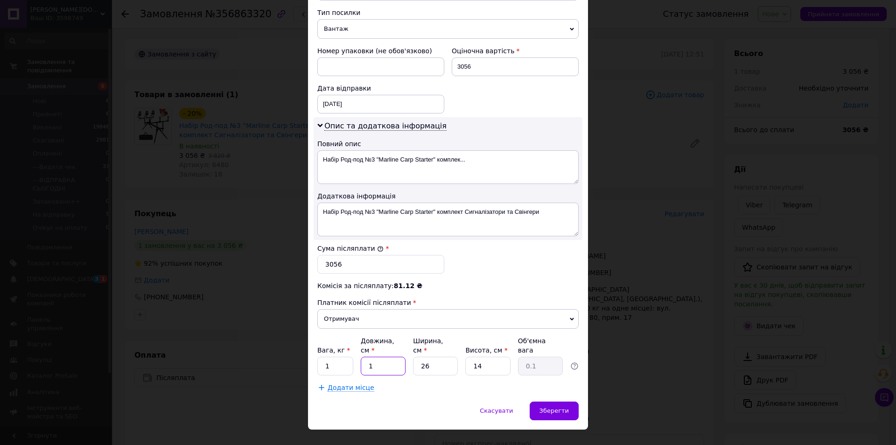
type input "0.91"
type input "100"
type input "9.1"
type input "100"
type input "1"
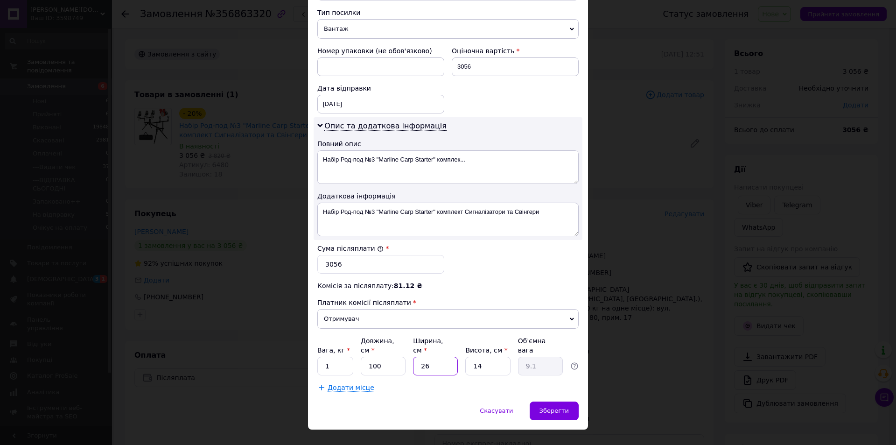
type input "0.35"
type input "15"
type input "5.25"
type input "15"
type input "1"
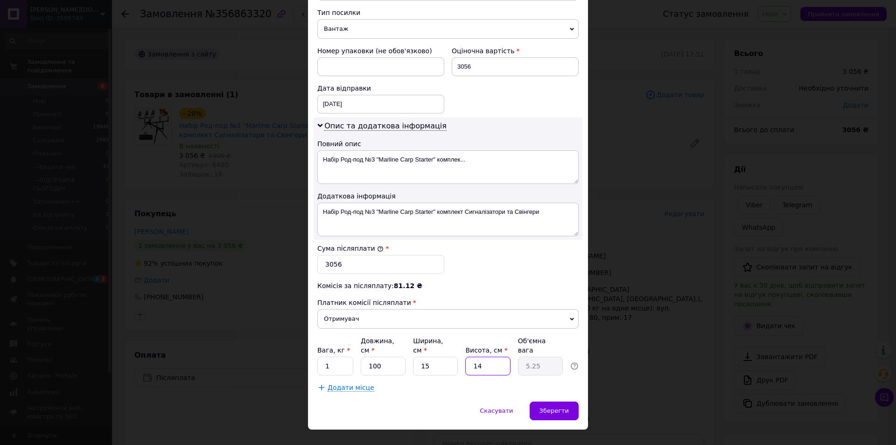
type input "0.38"
type input "15"
type input "5.63"
type input "15"
click at [334, 357] on input "1" at bounding box center [335, 366] width 36 height 19
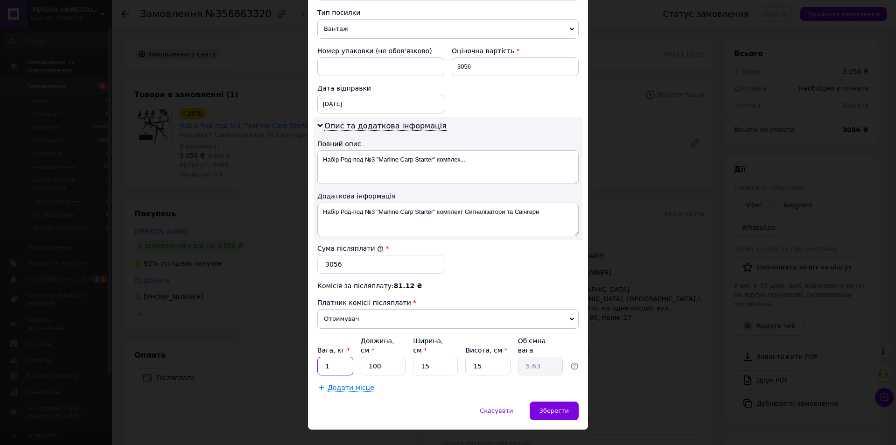
click at [334, 357] on input "1" at bounding box center [335, 366] width 36 height 19
type input "6"
click at [545, 412] on div "Скасувати   Зберегти" at bounding box center [448, 415] width 280 height 28
click at [547, 407] on span "Зберегти" at bounding box center [554, 410] width 29 height 7
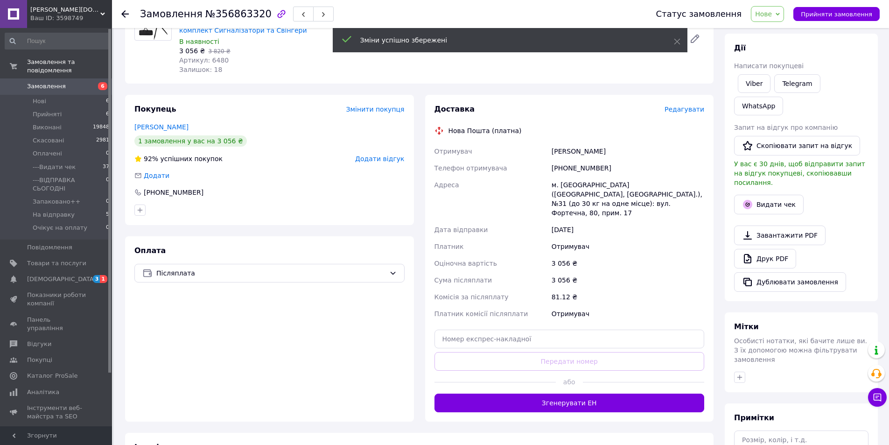
scroll to position [174, 0]
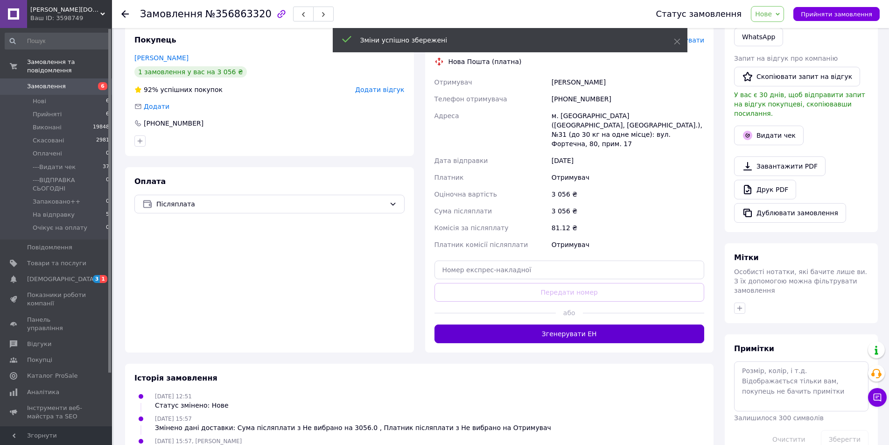
click at [582, 330] on button "Згенерувати ЕН" at bounding box center [570, 333] width 270 height 19
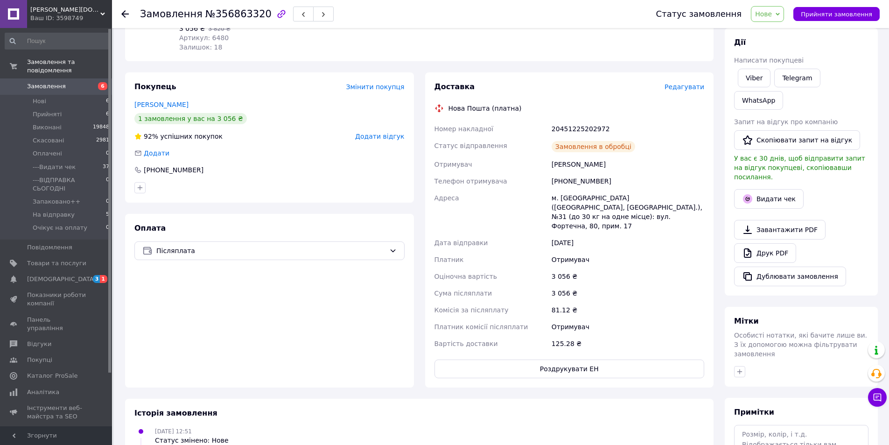
scroll to position [220, 0]
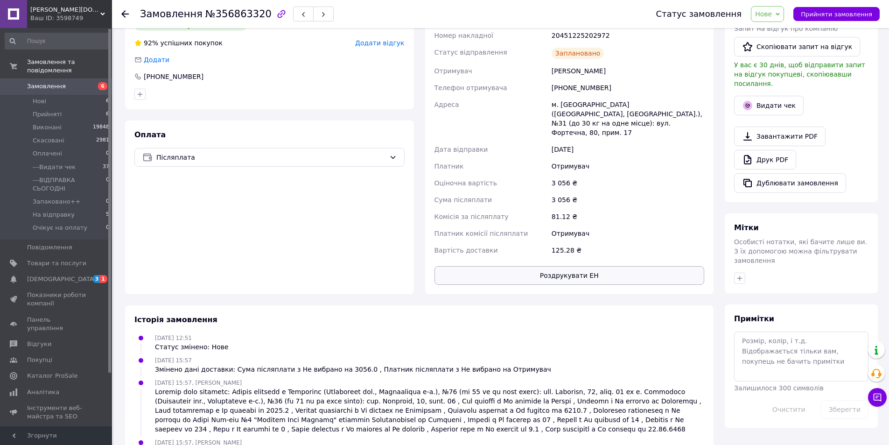
click at [575, 266] on button "Роздрукувати ЕН" at bounding box center [570, 275] width 270 height 19
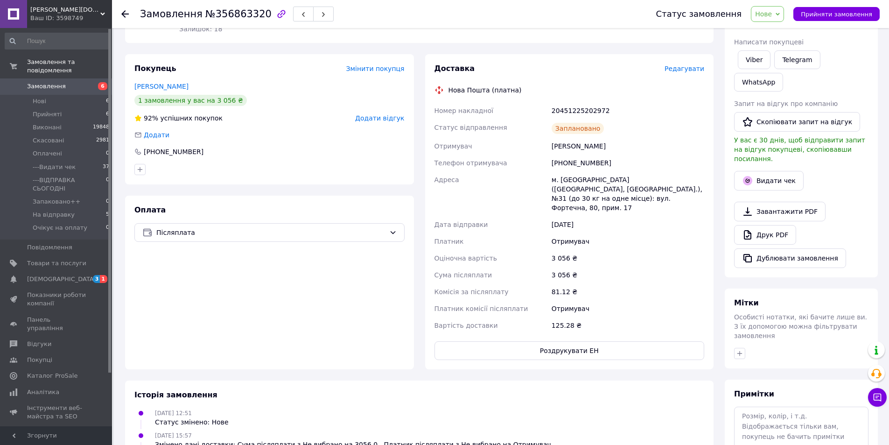
scroll to position [0, 0]
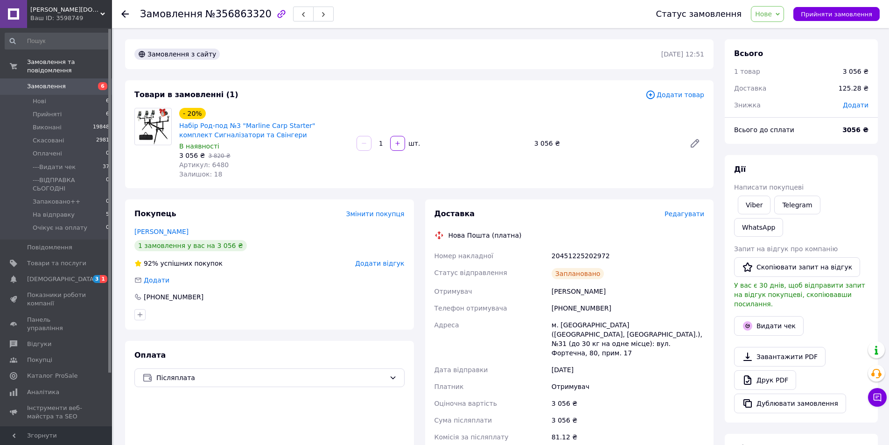
click at [766, 10] on span "Нове" at bounding box center [763, 13] width 17 height 7
click at [794, 88] on li "---Видати чек" at bounding box center [795, 89] width 86 height 14
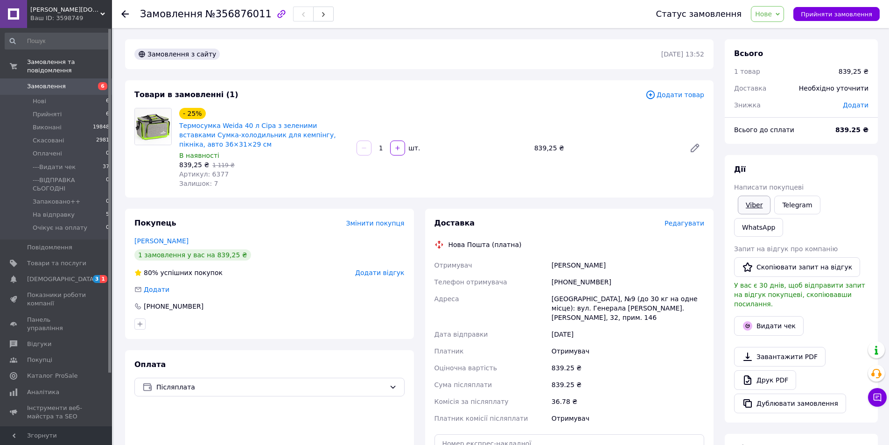
click at [758, 204] on link "Viber" at bounding box center [754, 205] width 33 height 19
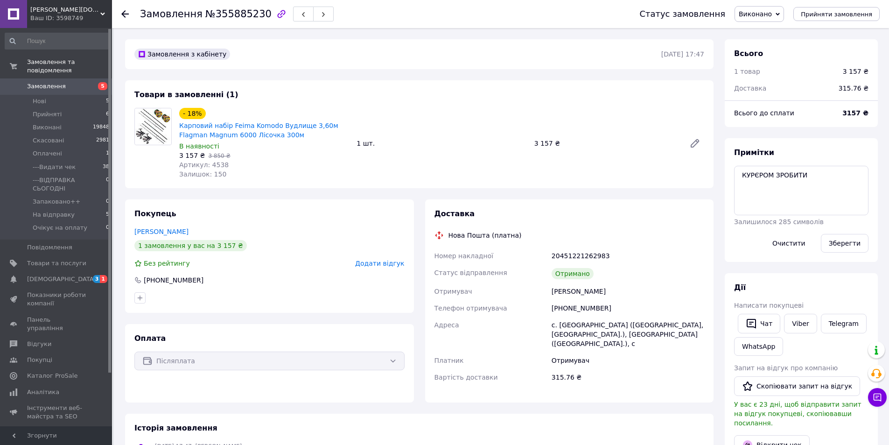
scroll to position [22, 0]
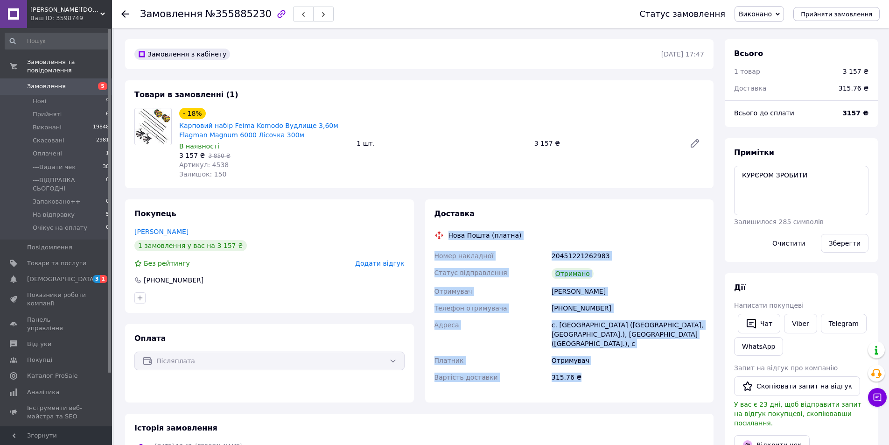
drag, startPoint x: 578, startPoint y: 370, endPoint x: 449, endPoint y: 232, distance: 189.6
click at [449, 232] on div "Доставка Нова Пошта (платна) Номер накладної 20451221262983 Статус відправлення…" at bounding box center [570, 301] width 270 height 184
copy div "Нова Пошта (платна) Номер накладної 20451221262983 Статус відправлення Отримано…"
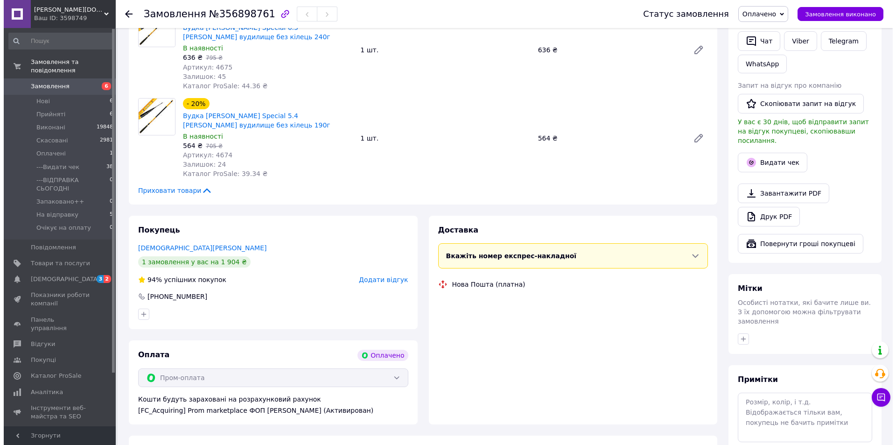
scroll to position [327, 0]
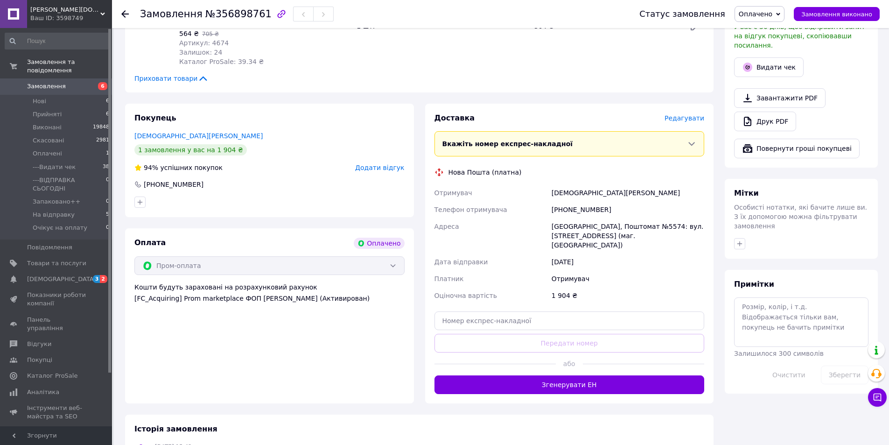
click at [699, 119] on span "Редагувати" at bounding box center [685, 117] width 40 height 7
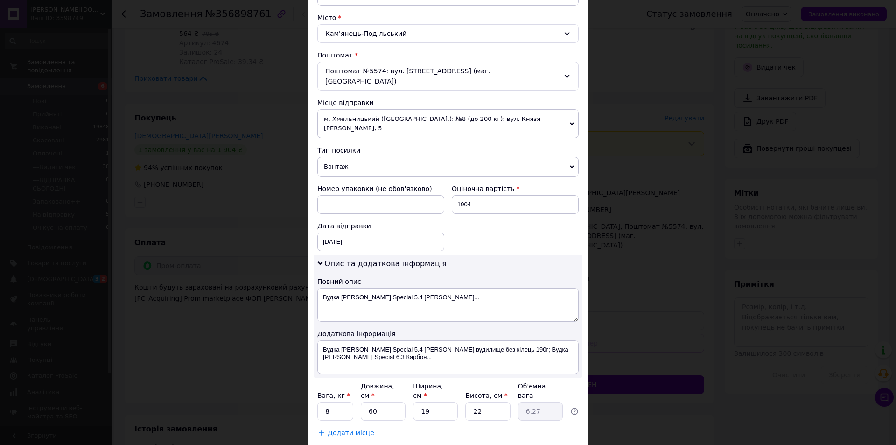
scroll to position [289, 0]
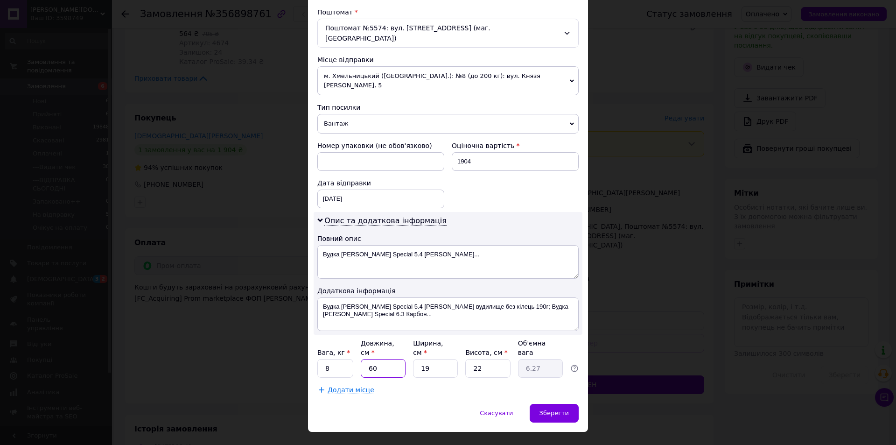
click at [379, 359] on input "60" at bounding box center [383, 368] width 45 height 19
type input "7"
type input "0.73"
type input "70"
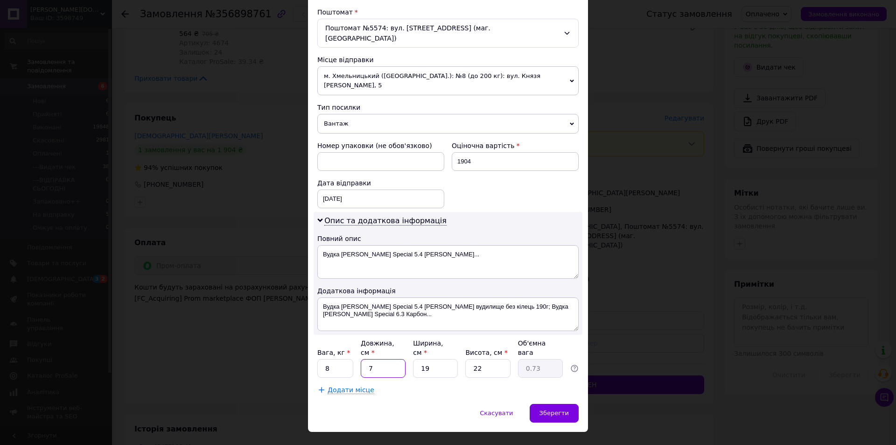
type input "7.32"
type input "70"
type input "1"
type input "0.39"
type input "10"
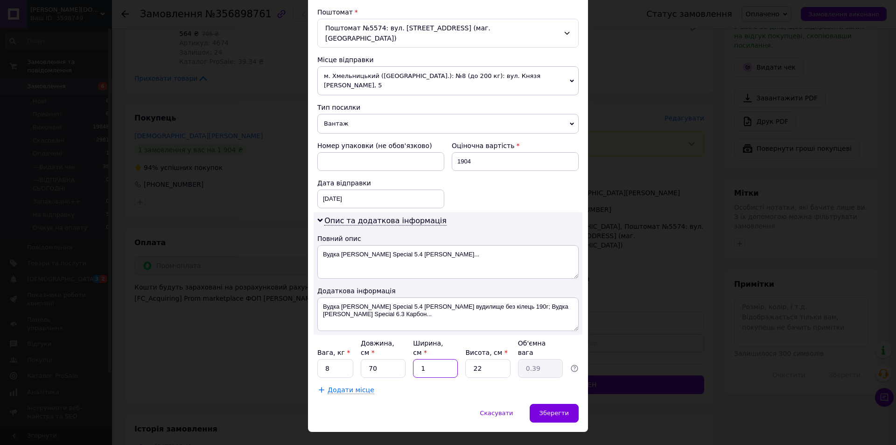
type input "3.85"
type input "10"
type input "8"
type input "1.4"
type input "8"
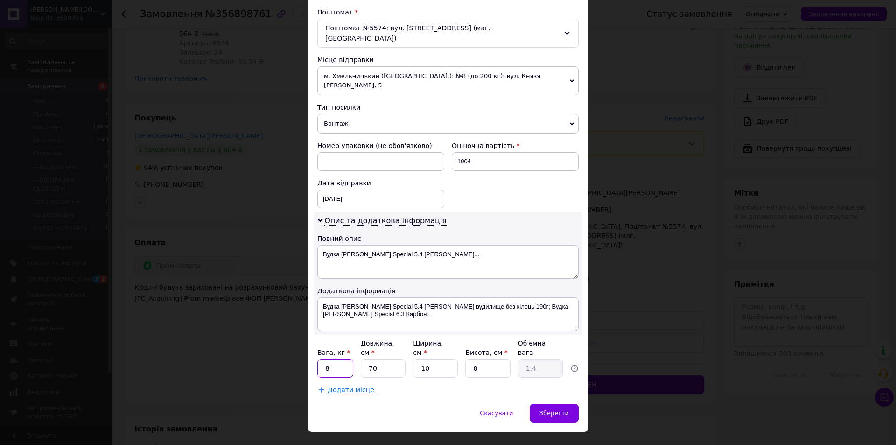
click at [332, 359] on input "8" at bounding box center [335, 368] width 36 height 19
click at [331, 359] on input "8" at bounding box center [335, 368] width 36 height 19
type input "2"
click at [547, 383] on div "Спосіб доставки Нова Пошта (платна) Платник Отримувач Відправник Прізвище отрим…" at bounding box center [448, 88] width 280 height 632
click at [543, 409] on span "Зберегти" at bounding box center [554, 412] width 29 height 7
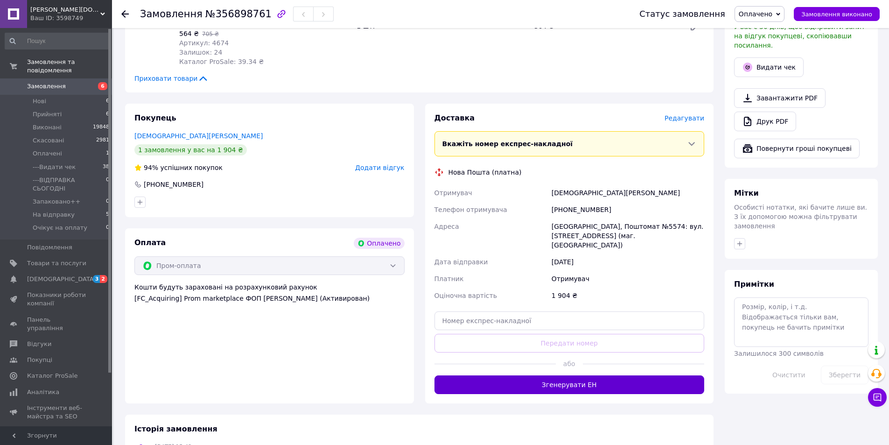
click at [581, 384] on button "Згенерувати ЕН" at bounding box center [570, 384] width 270 height 19
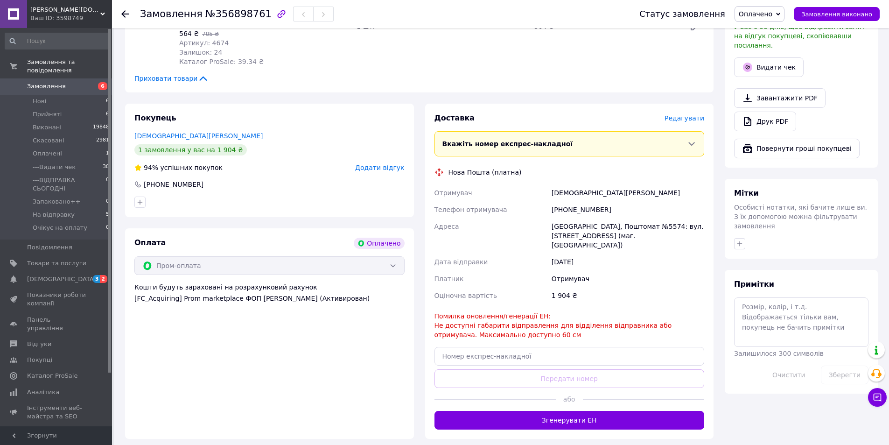
click at [695, 120] on span "Редагувати" at bounding box center [685, 117] width 40 height 7
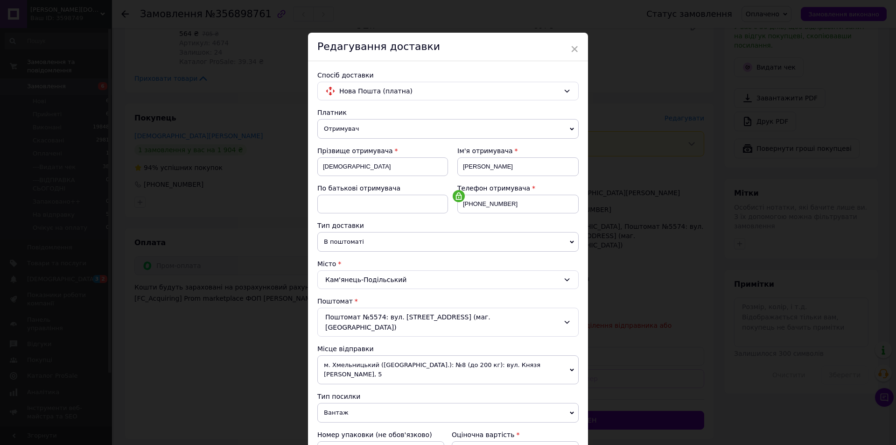
click at [393, 316] on div "Поштомат №5574: вул. Героїв Небесної Сотні, 42 (маг. АТБ)" at bounding box center [447, 322] width 261 height 29
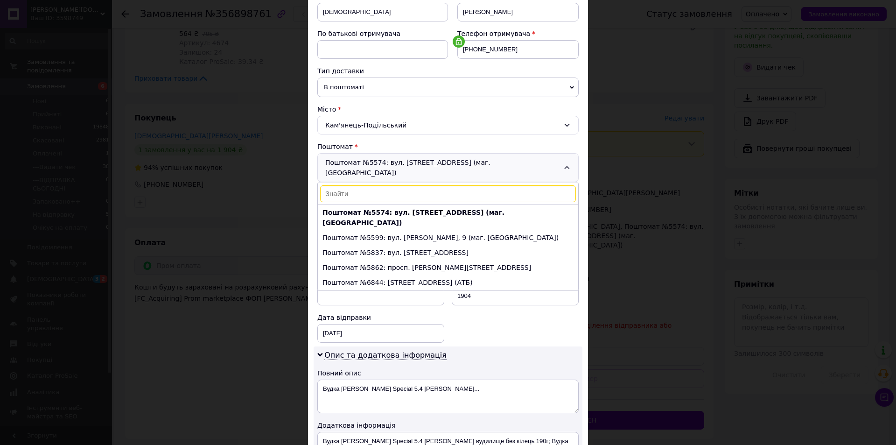
scroll to position [140, 0]
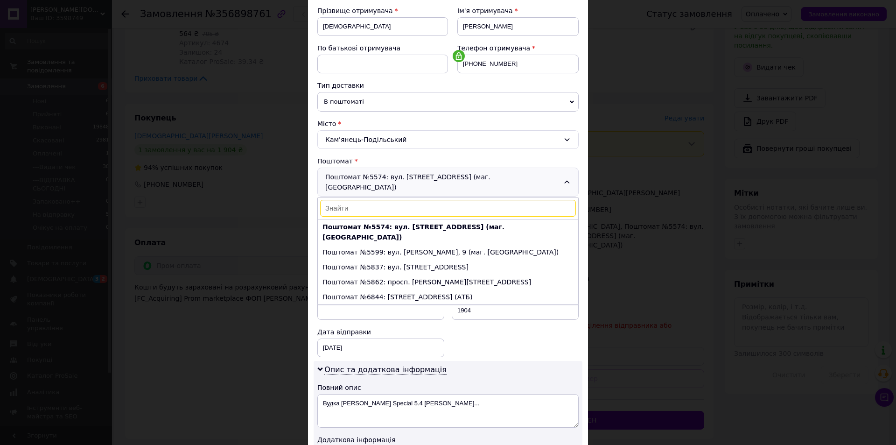
click at [389, 96] on span "В поштоматі" at bounding box center [447, 102] width 261 height 20
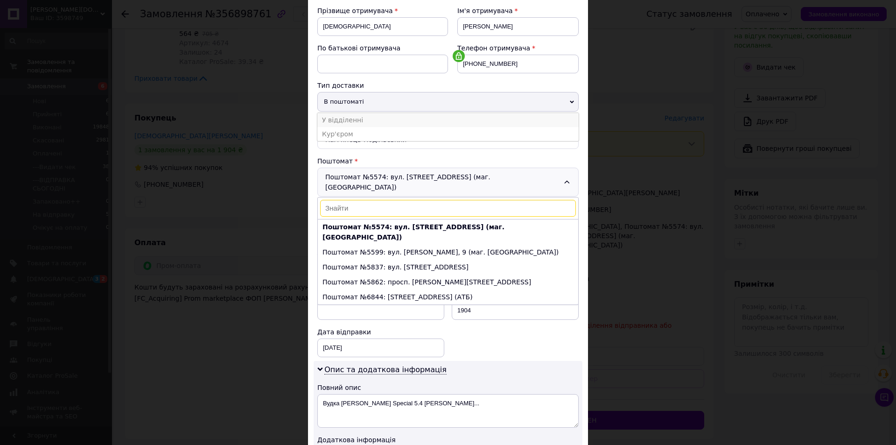
click at [374, 121] on li "У відділенні" at bounding box center [447, 120] width 261 height 14
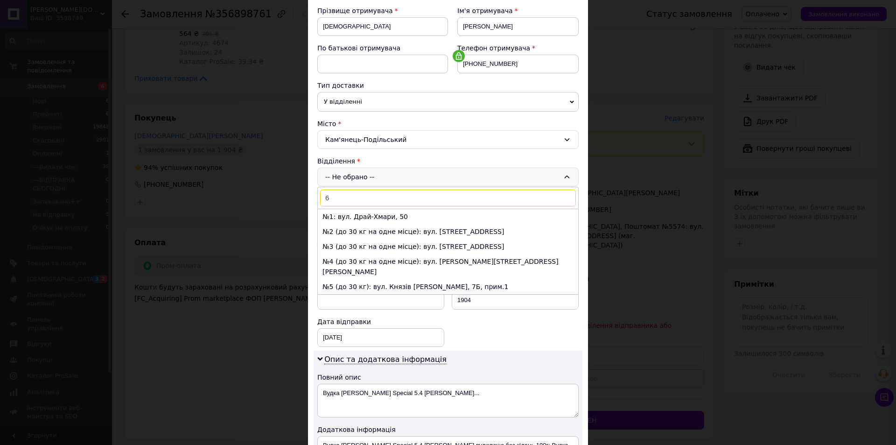
type input "6"
click at [352, 294] on li "№6 (до 30 кг на одне місце): просп. Грушевського, 22/1-4" at bounding box center [448, 301] width 260 height 15
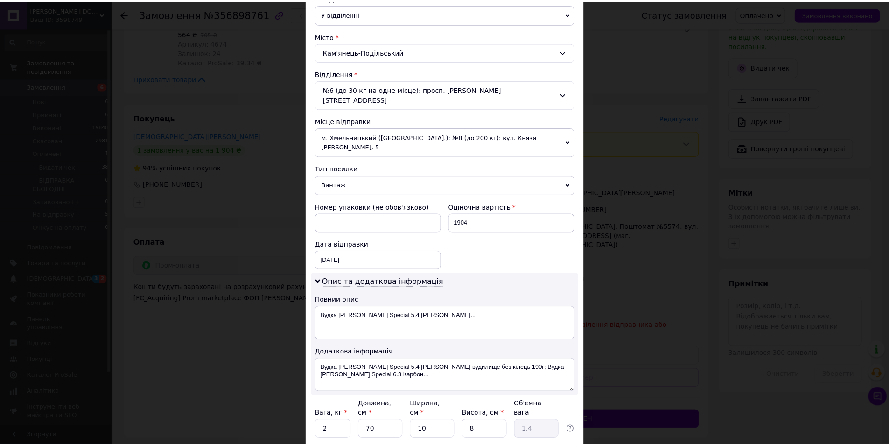
scroll to position [289, 0]
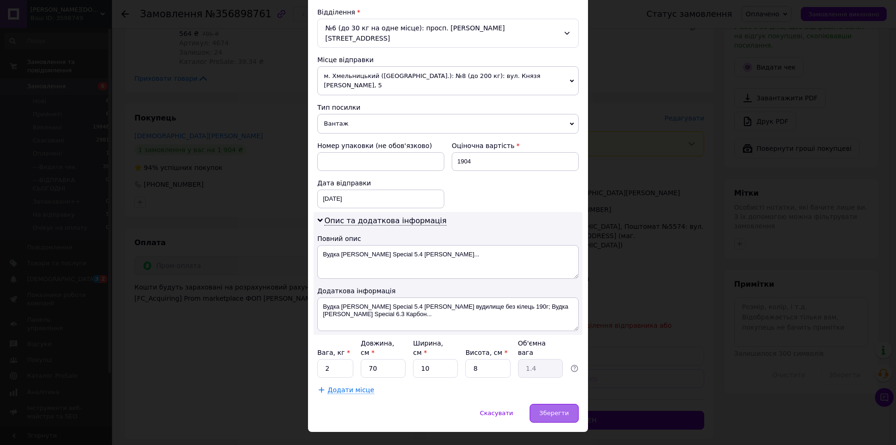
click at [550, 409] on span "Зберегти" at bounding box center [554, 412] width 29 height 7
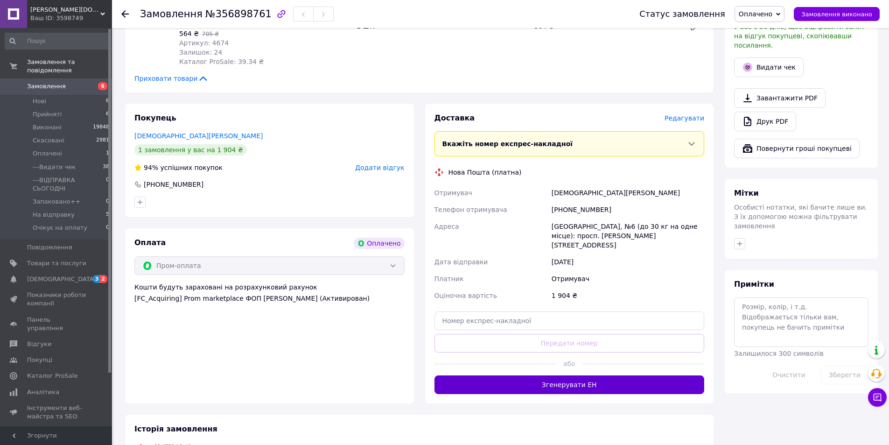
click at [568, 378] on button "Згенерувати ЕН" at bounding box center [570, 384] width 270 height 19
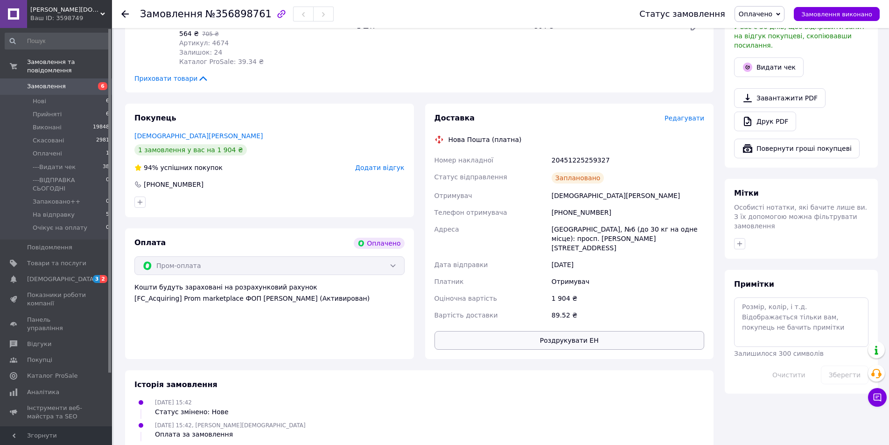
click at [566, 333] on button "Роздрукувати ЕН" at bounding box center [570, 340] width 270 height 19
click at [621, 16] on div "Замовлення №356898761" at bounding box center [380, 14] width 481 height 28
click at [756, 11] on span "Оплачено" at bounding box center [756, 13] width 34 height 7
click at [794, 71] on li "---Видати чек" at bounding box center [778, 75] width 86 height 14
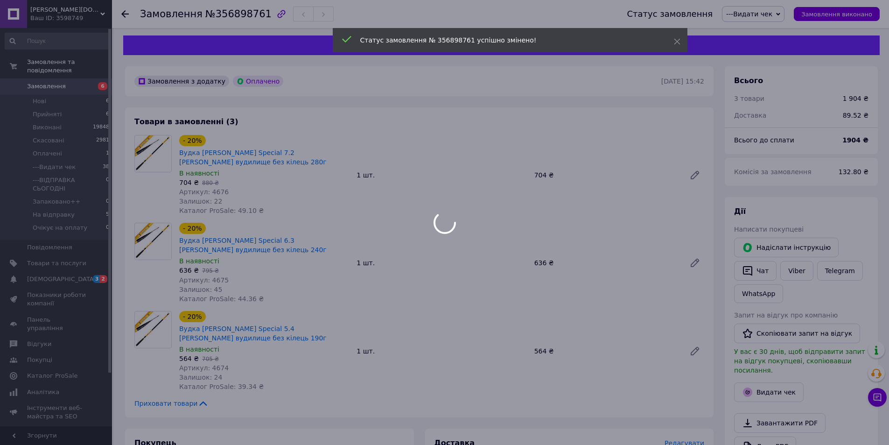
scroll to position [0, 0]
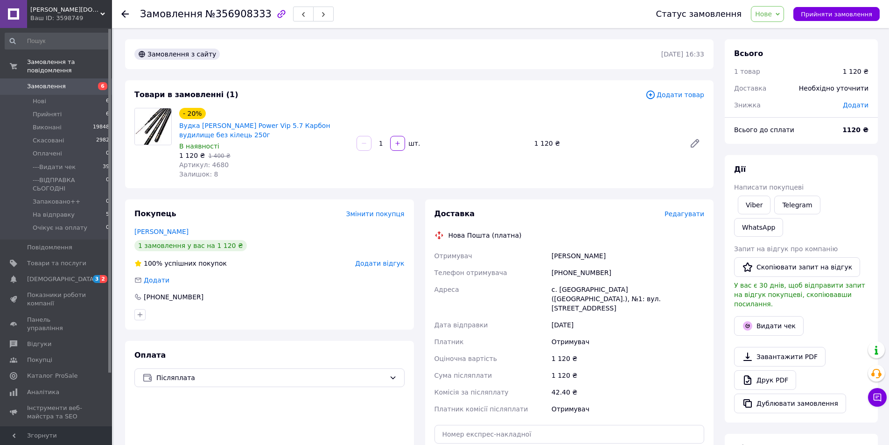
click at [692, 211] on span "Редагувати" at bounding box center [685, 213] width 40 height 7
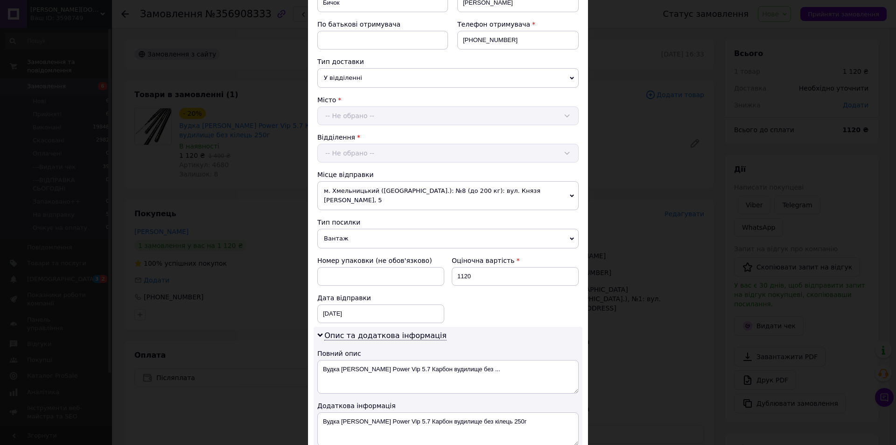
scroll to position [381, 0]
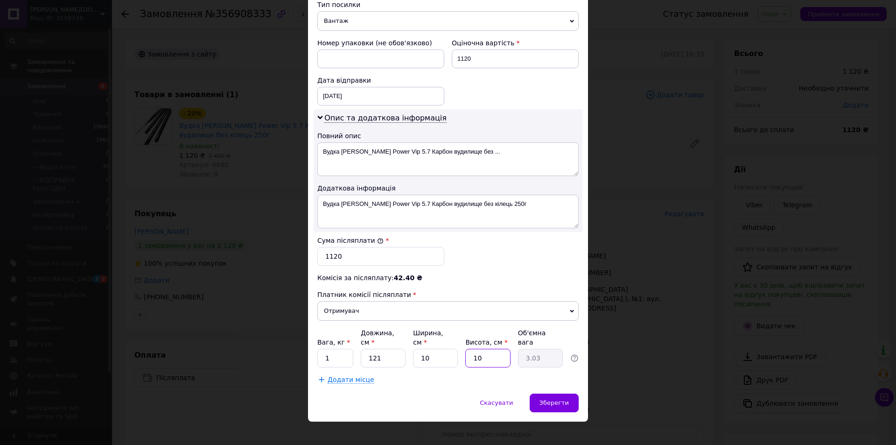
click at [483, 349] on input "10" at bounding box center [487, 358] width 45 height 19
type input "8"
type input "2.42"
type input "8"
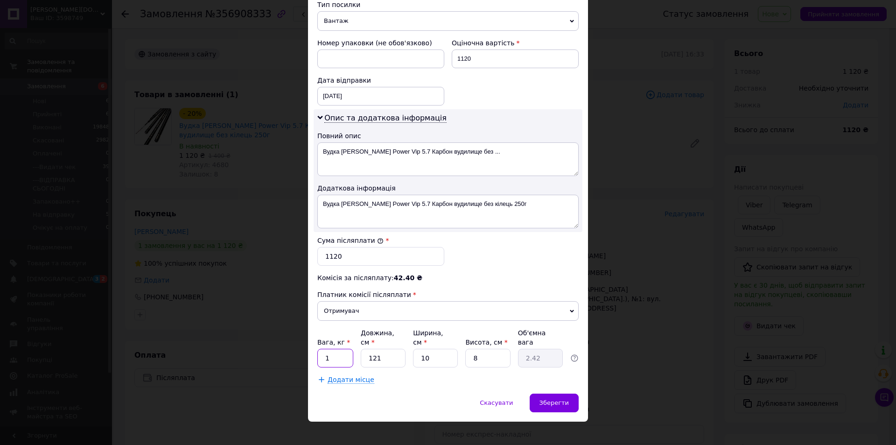
click at [329, 349] on input "1" at bounding box center [335, 358] width 36 height 19
type input "2.5"
click at [542, 398] on div "Зберегти" at bounding box center [554, 403] width 49 height 19
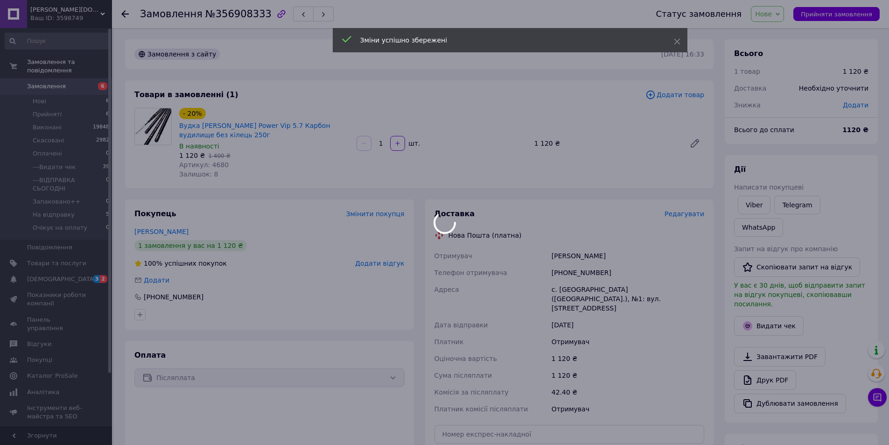
scroll to position [174, 0]
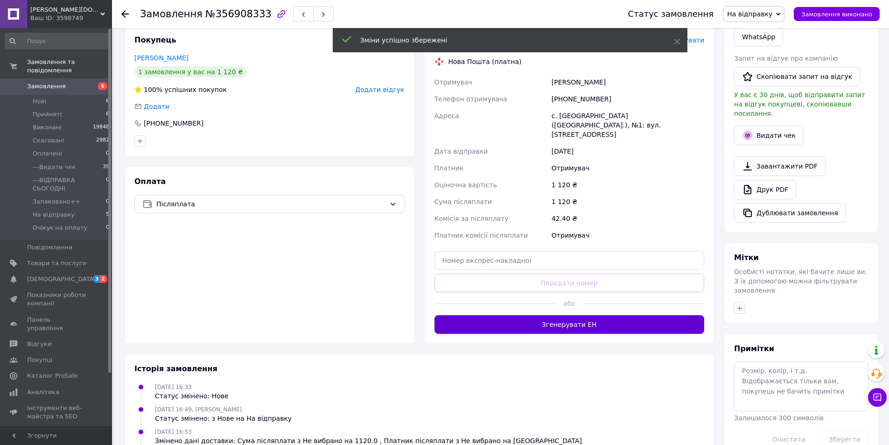
click at [568, 323] on button "Згенерувати ЕН" at bounding box center [570, 324] width 270 height 19
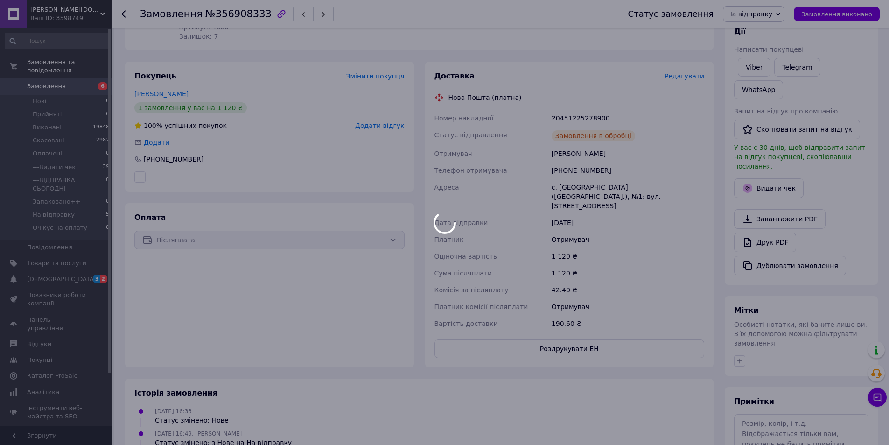
scroll to position [80, 0]
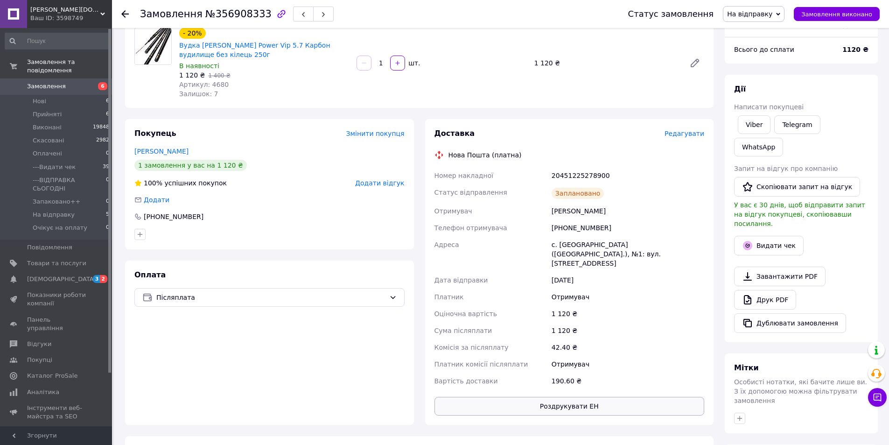
click at [571, 397] on button "Роздрукувати ЕН" at bounding box center [570, 406] width 270 height 19
click at [763, 14] on span "На відправку" at bounding box center [749, 13] width 45 height 7
click at [757, 90] on li "---Видати чек" at bounding box center [767, 89] width 86 height 14
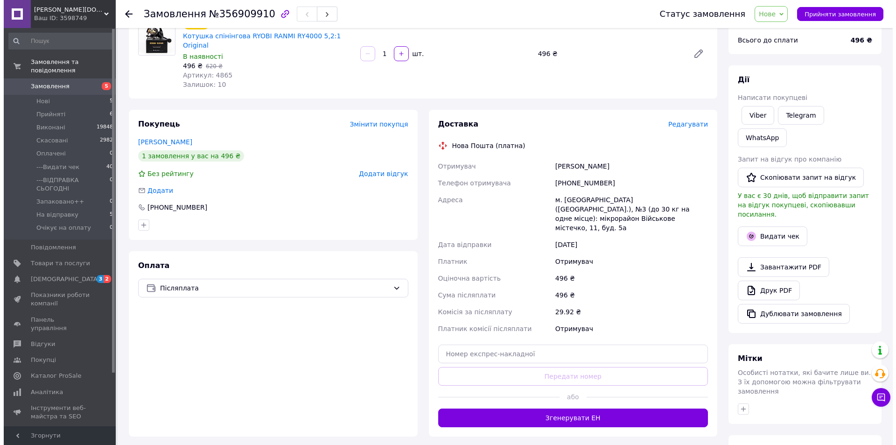
scroll to position [80, 0]
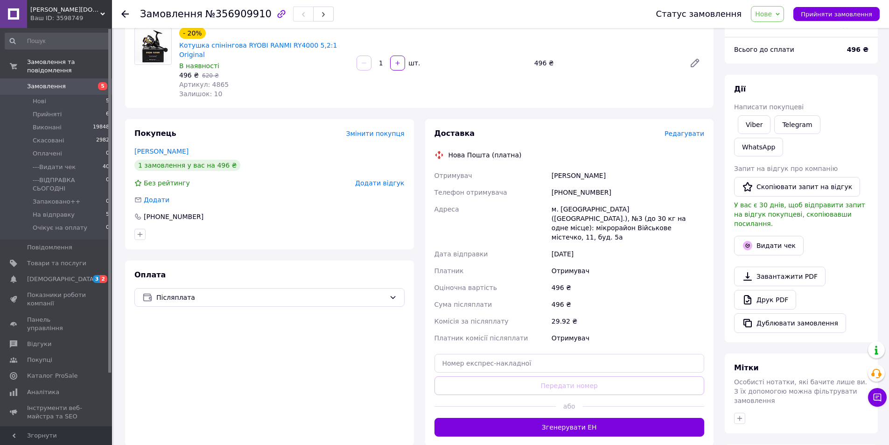
click at [676, 130] on span "Редагувати" at bounding box center [685, 133] width 40 height 7
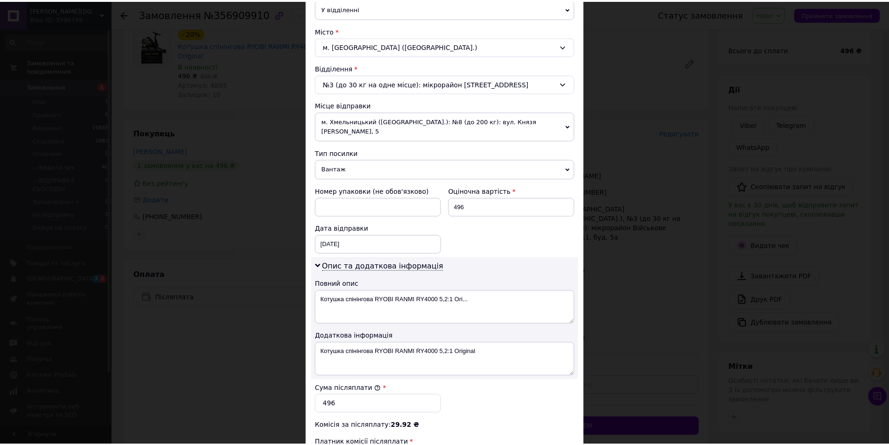
scroll to position [381, 0]
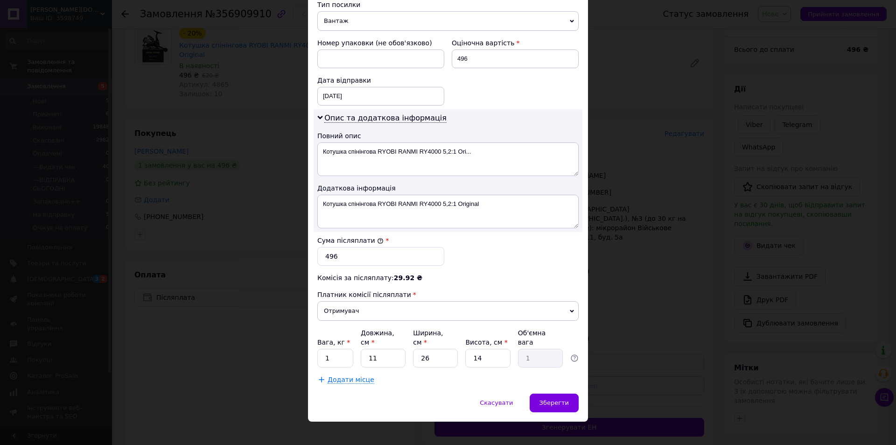
click at [425, 335] on label "Ширина, см *" at bounding box center [428, 337] width 30 height 17
click at [425, 349] on input "26" at bounding box center [435, 358] width 45 height 19
click at [420, 349] on input "26" at bounding box center [435, 358] width 45 height 19
type input "1"
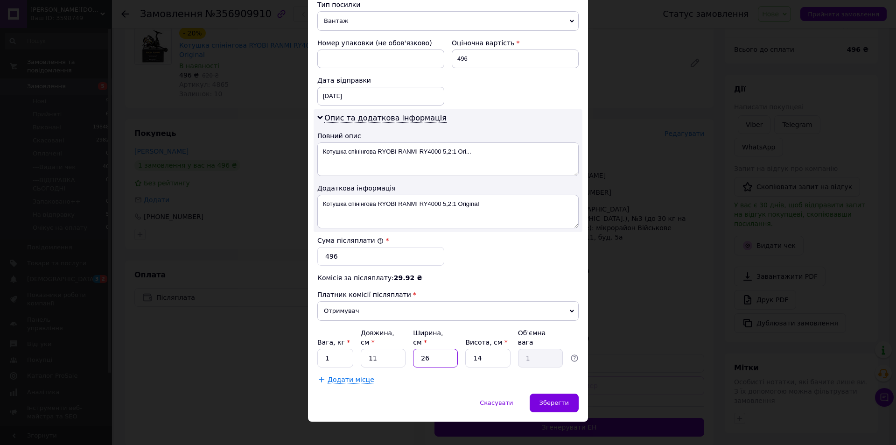
type input "0.1"
type input "10"
type input "0.39"
type input "10"
click at [567, 407] on div "Скасувати   Зберегти" at bounding box center [448, 408] width 280 height 28
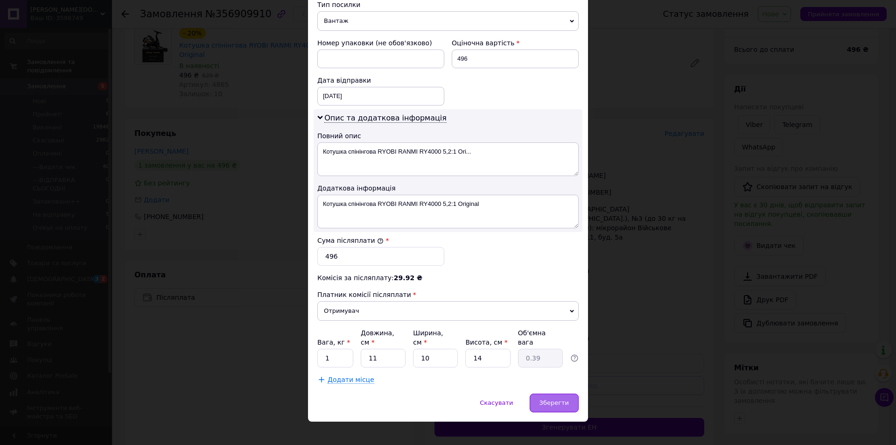
drag, startPoint x: 567, startPoint y: 399, endPoint x: 564, endPoint y: 395, distance: 5.0
click at [567, 398] on div "Зберегти" at bounding box center [554, 403] width 49 height 19
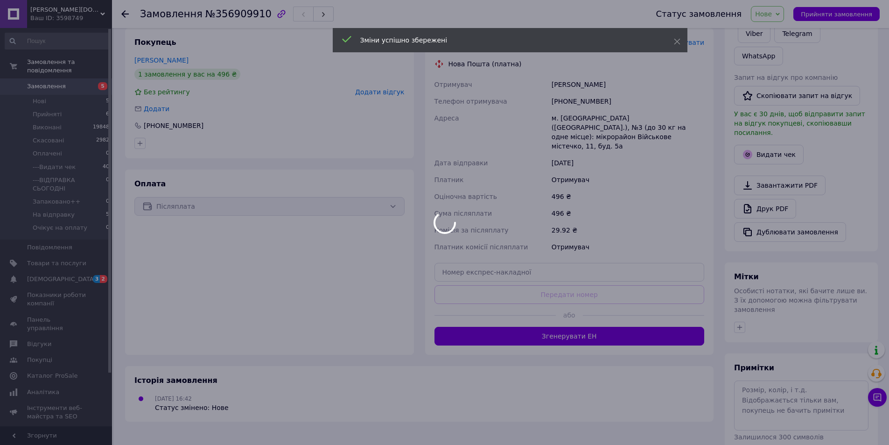
scroll to position [174, 0]
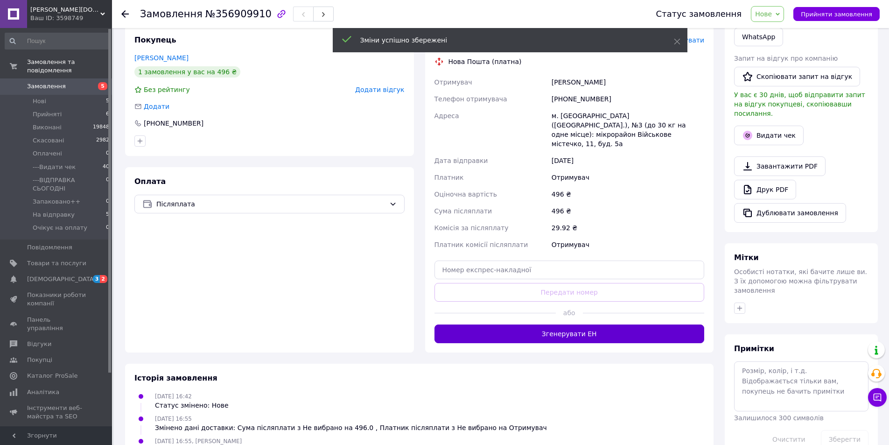
click at [543, 324] on button "Згенерувати ЕН" at bounding box center [570, 333] width 270 height 19
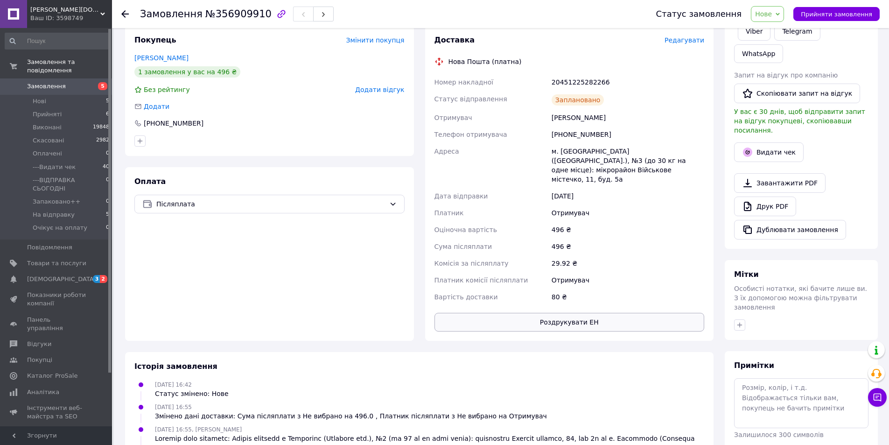
click at [527, 313] on button "Роздрукувати ЕН" at bounding box center [570, 322] width 270 height 19
click at [782, 8] on span "Нове" at bounding box center [767, 14] width 33 height 16
click at [780, 84] on li "---Видати чек" at bounding box center [795, 89] width 86 height 14
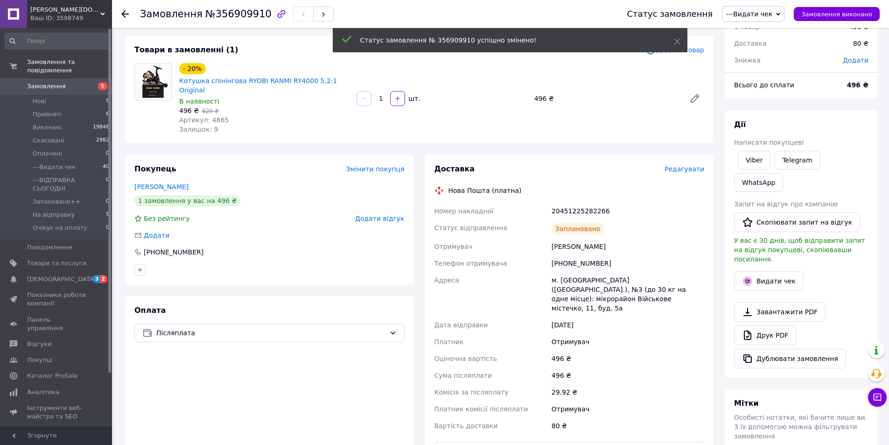
scroll to position [0, 0]
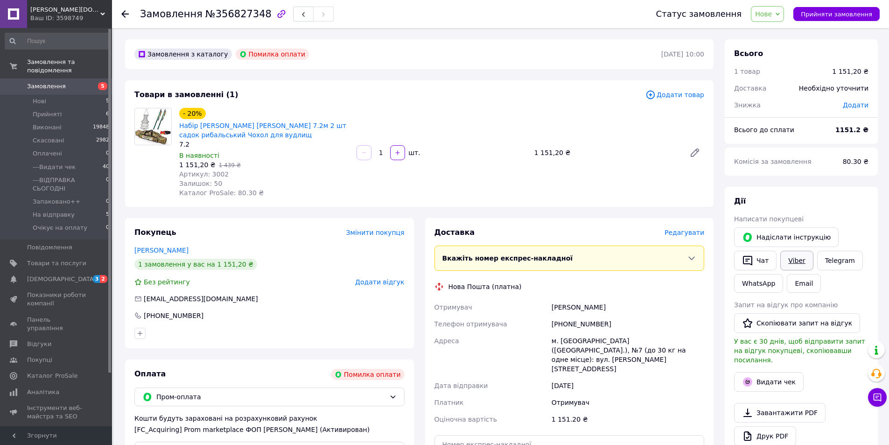
click at [797, 263] on link "Viber" at bounding box center [796, 261] width 33 height 20
click at [771, 10] on span "Нове" at bounding box center [763, 13] width 17 height 7
click at [794, 37] on li "Прийнято" at bounding box center [795, 33] width 86 height 14
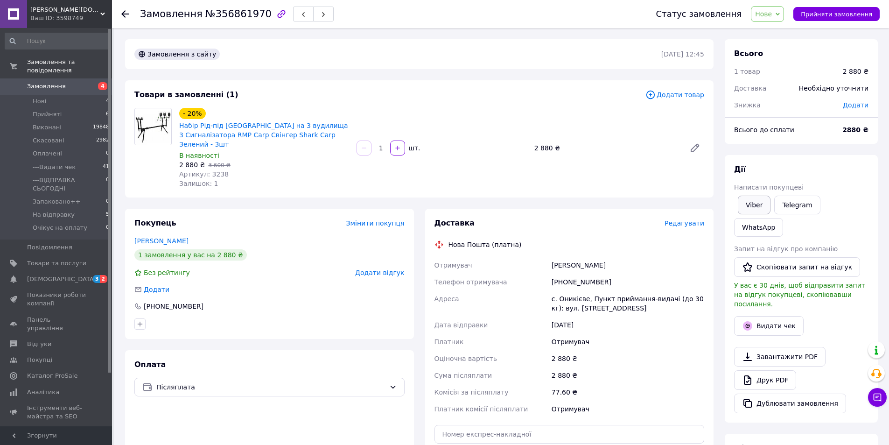
click at [752, 198] on link "Viber" at bounding box center [754, 205] width 33 height 19
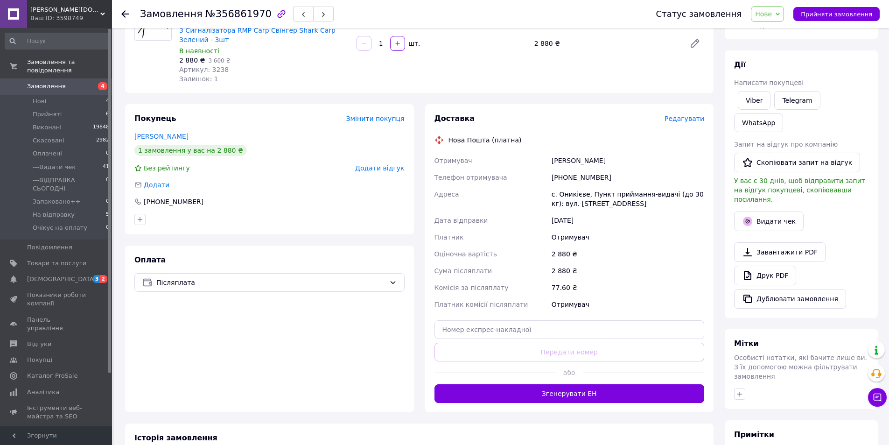
scroll to position [174, 0]
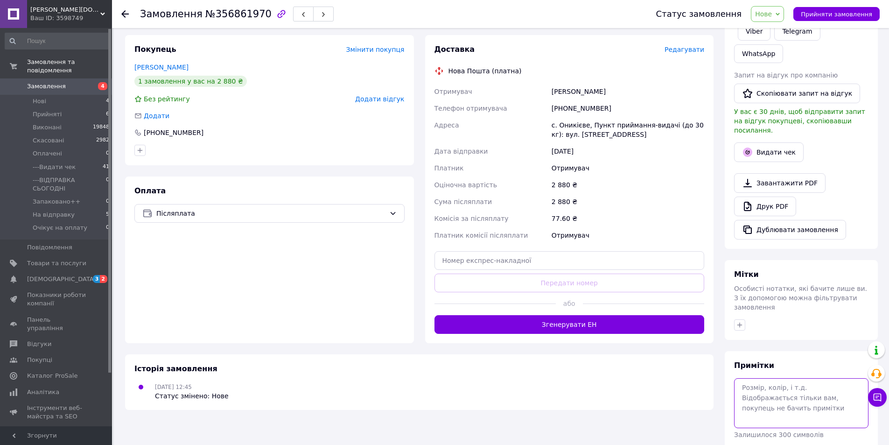
click at [759, 378] on textarea at bounding box center [801, 402] width 134 height 49
type textarea "Не відповідає. Вайбер"
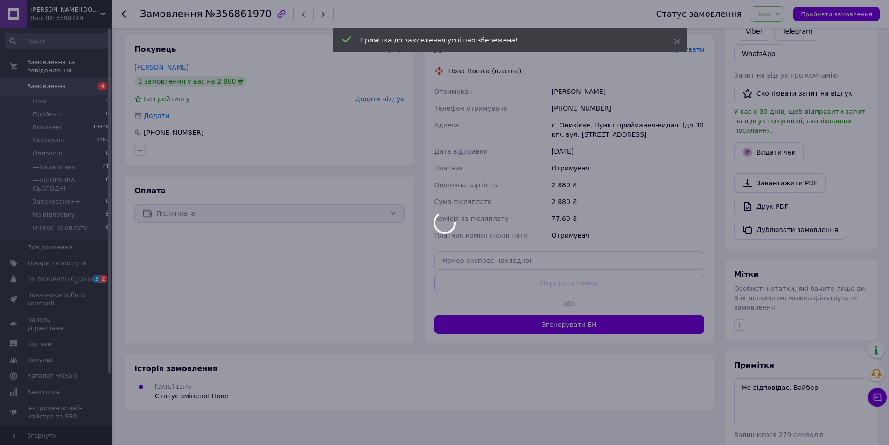
scroll to position [163, 0]
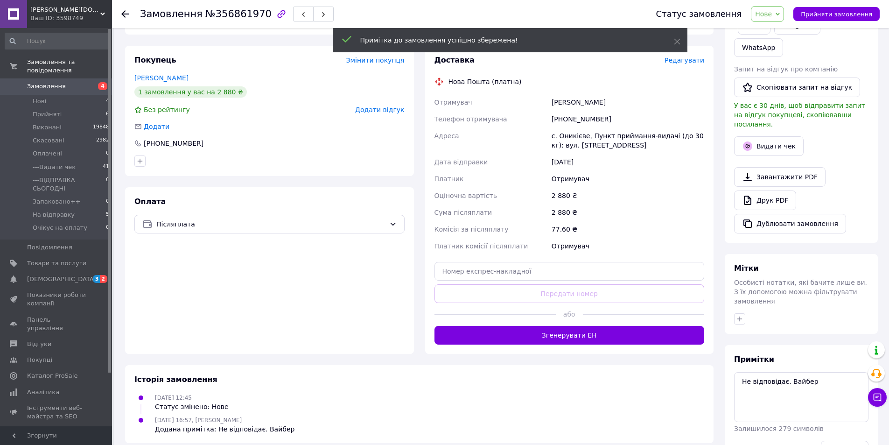
click at [772, 12] on span "Нове" at bounding box center [763, 13] width 17 height 7
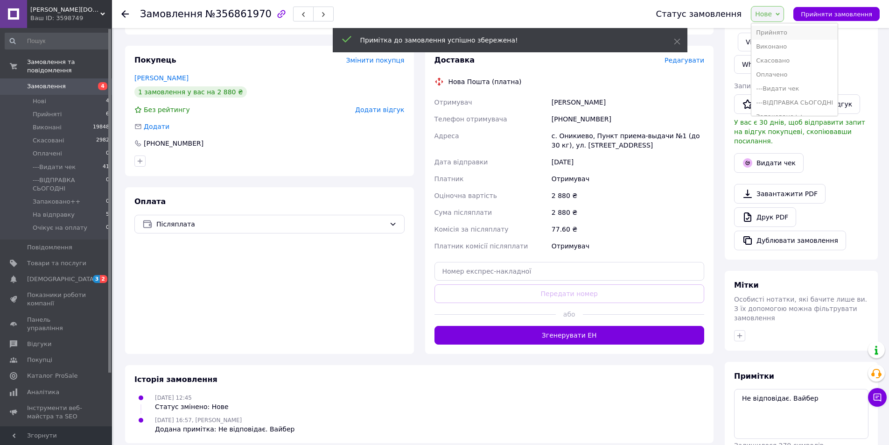
click at [780, 38] on li "Прийнято" at bounding box center [795, 33] width 86 height 14
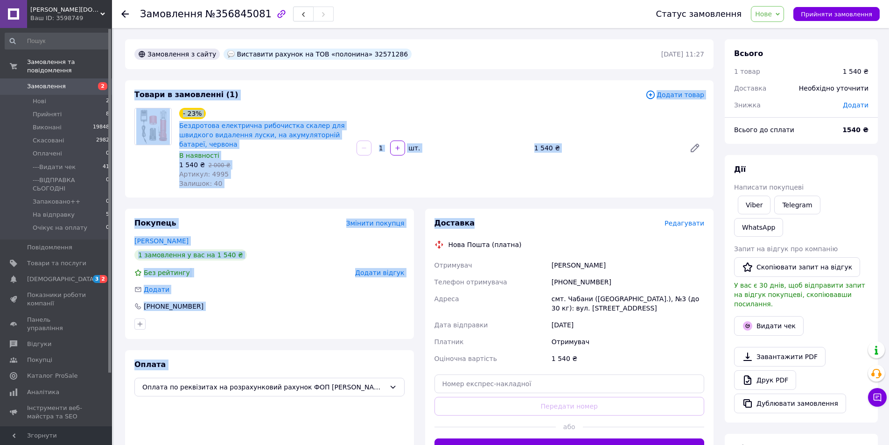
drag, startPoint x: 120, startPoint y: 89, endPoint x: 523, endPoint y: 204, distance: 418.7
click at [523, 204] on div "Замовлення з сайту Виставити рахунок на ТОВ «полонина» 32571286 [DATE] 11:27 То…" at bounding box center [419, 343] width 600 height 609
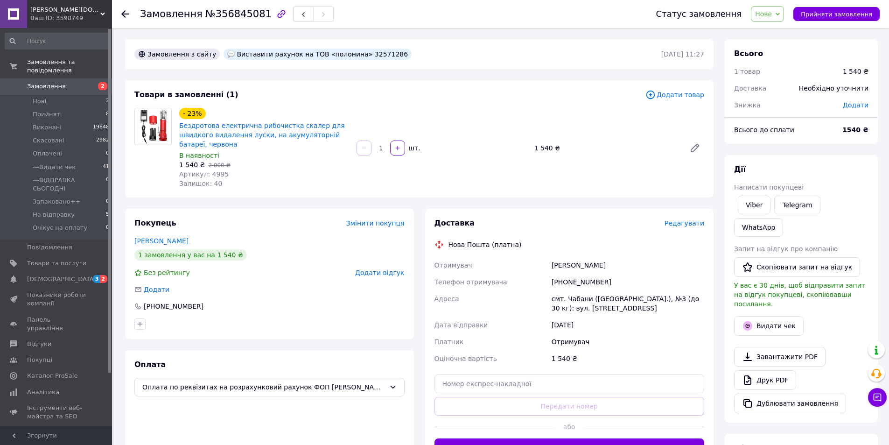
click at [506, 36] on div "Замовлення №356845081 Статус замовлення Нове Прийнято Виконано Скасовано Оплаче…" at bounding box center [501, 344] width 775 height 632
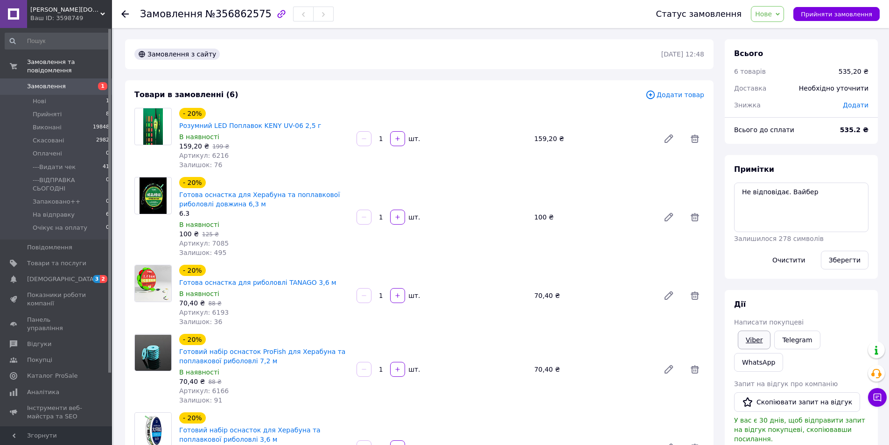
click at [753, 342] on link "Viber" at bounding box center [754, 339] width 33 height 19
click at [772, 10] on span "Нове" at bounding box center [763, 13] width 17 height 7
click at [777, 37] on li "Прийнято" at bounding box center [795, 33] width 86 height 14
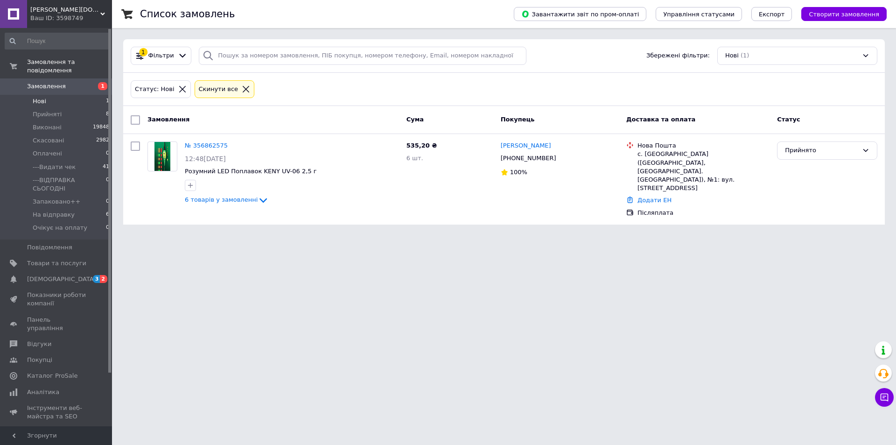
click at [32, 95] on li "Нові 1" at bounding box center [57, 101] width 115 height 13
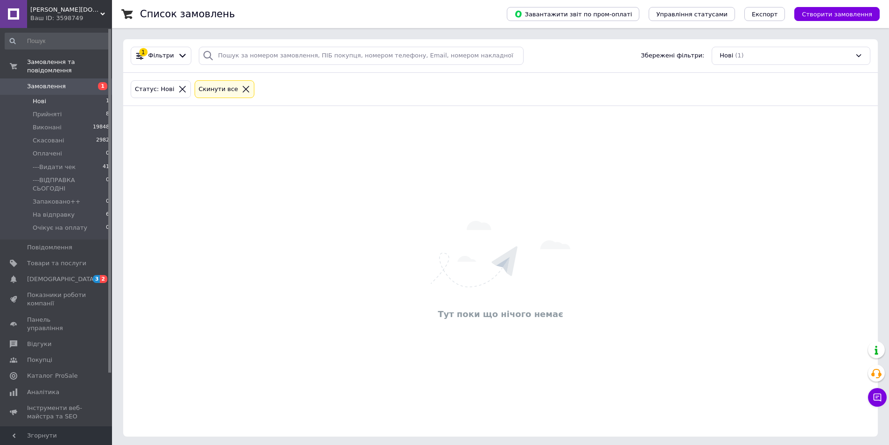
click at [43, 95] on li "Нові 1" at bounding box center [57, 101] width 115 height 13
click at [45, 110] on span "Прийняті" at bounding box center [47, 114] width 29 height 8
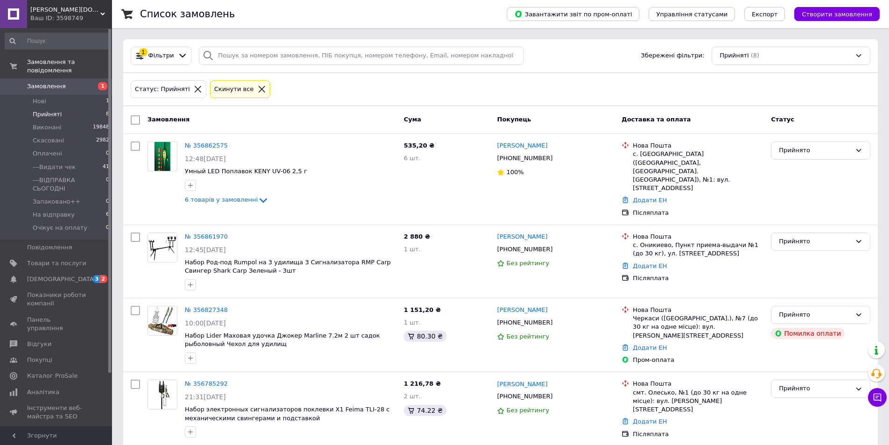
click at [63, 108] on li "Прийняті 8" at bounding box center [57, 114] width 115 height 13
click at [41, 110] on span "Прийняті" at bounding box center [47, 114] width 29 height 8
click at [59, 211] on span "На відправку" at bounding box center [54, 215] width 42 height 8
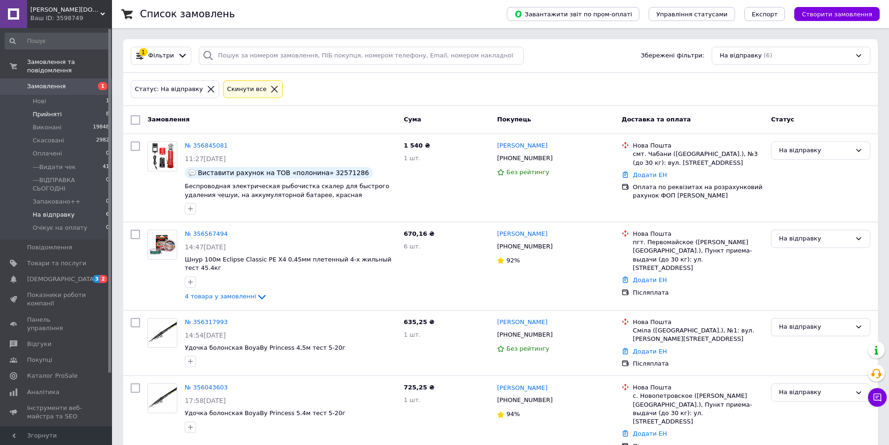
click at [59, 108] on li "Прийняті 8" at bounding box center [57, 114] width 115 height 13
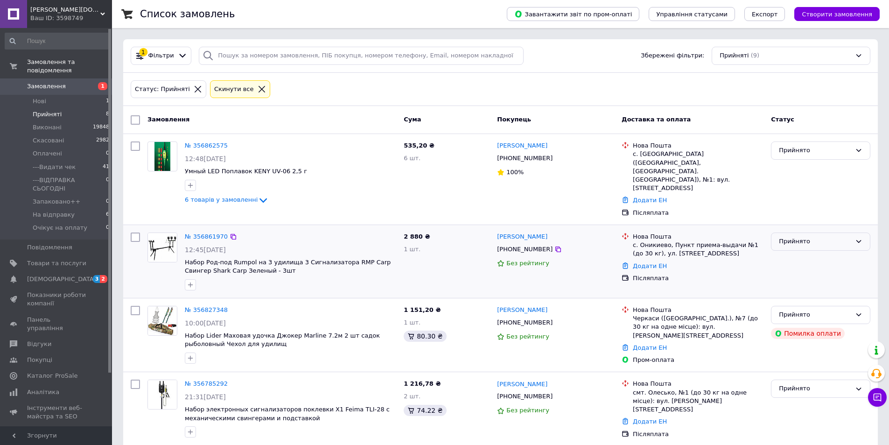
click at [799, 237] on div "Прийнято" at bounding box center [815, 242] width 72 height 10
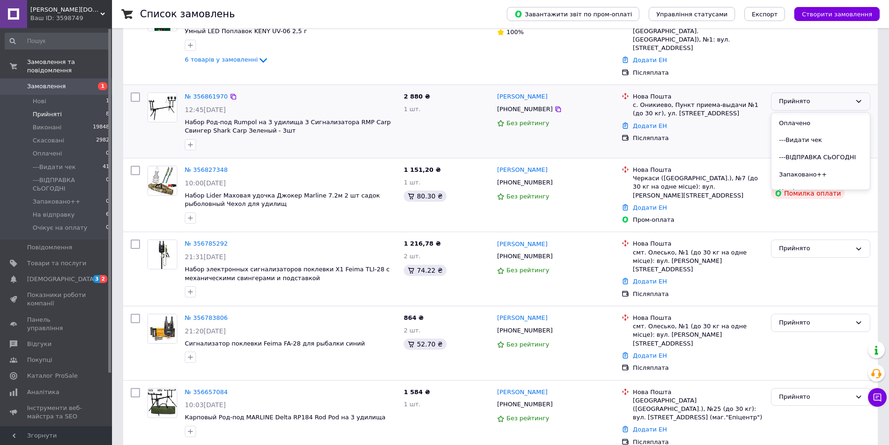
scroll to position [47, 0]
click at [805, 168] on li "На відправку" at bounding box center [821, 176] width 98 height 17
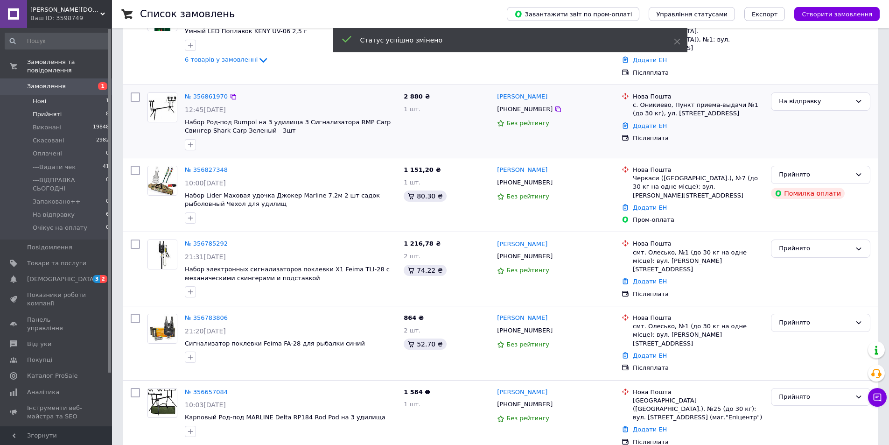
click at [41, 97] on span "Нові" at bounding box center [40, 101] width 14 height 8
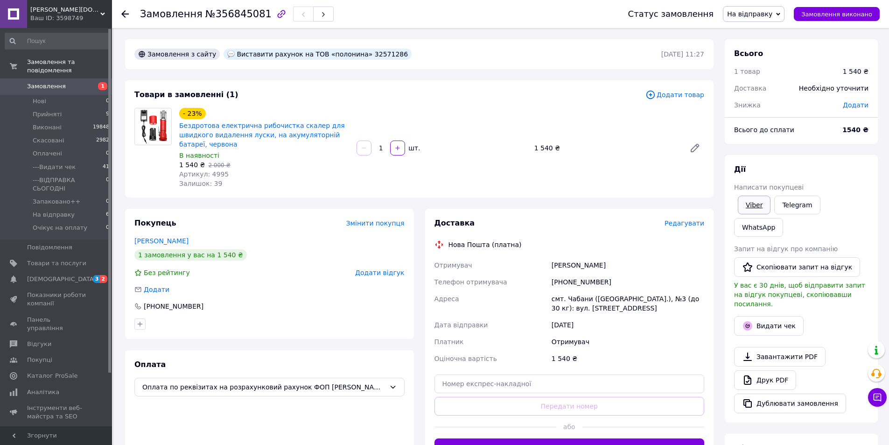
click at [748, 204] on link "Viber" at bounding box center [754, 205] width 33 height 19
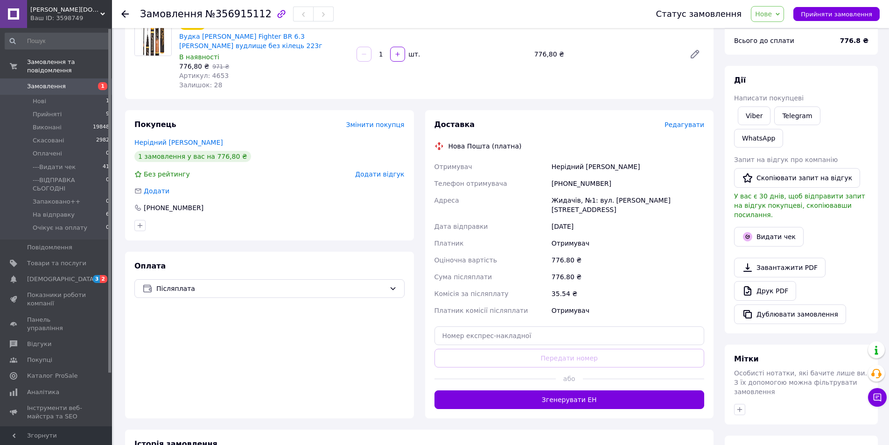
scroll to position [93, 0]
